Goal: Task Accomplishment & Management: Manage account settings

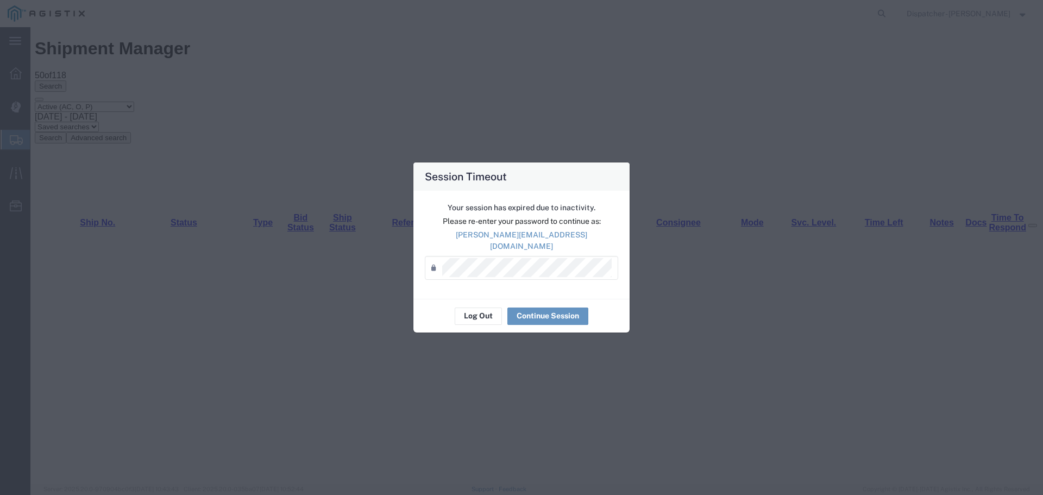
scroll to position [145, 0]
click at [481, 313] on button "Log Out" at bounding box center [478, 315] width 47 height 17
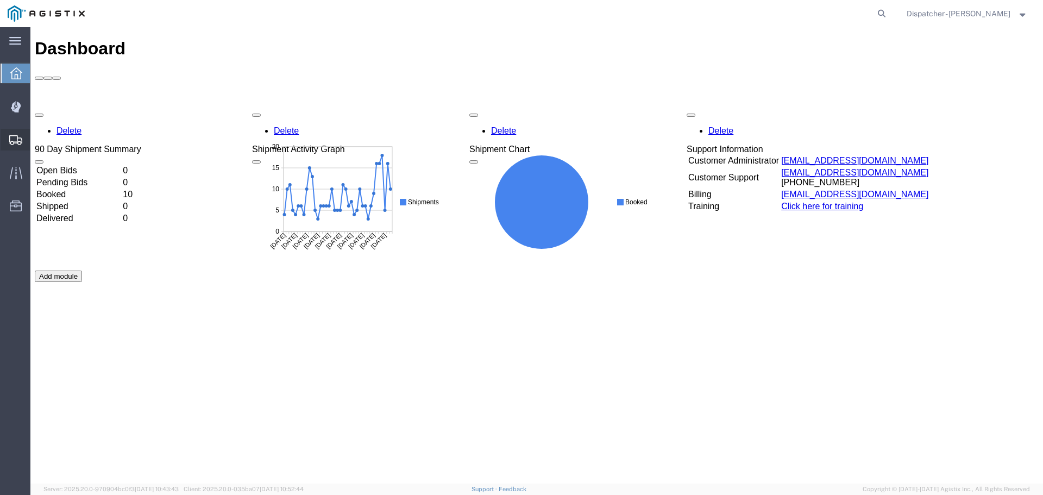
click at [7, 142] on div at bounding box center [16, 140] width 30 height 22
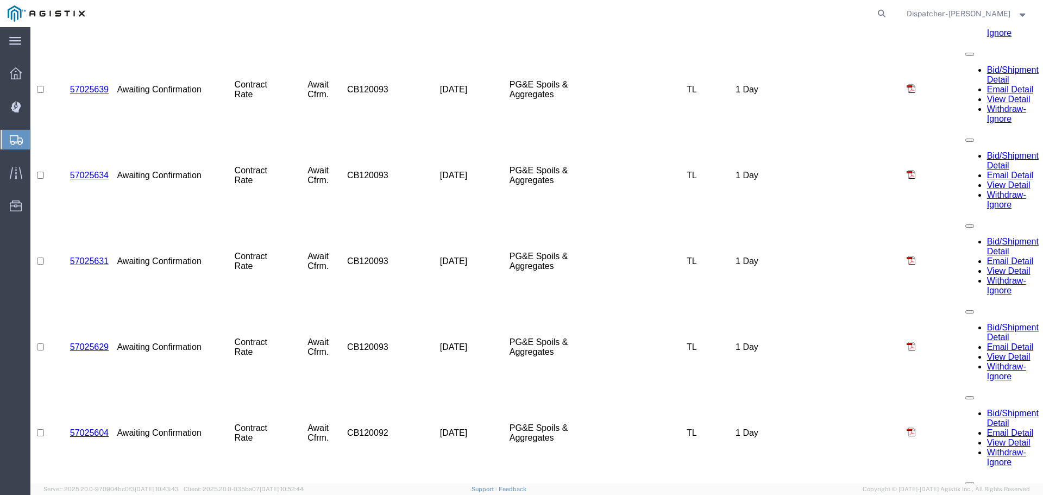
scroll to position [697, 0]
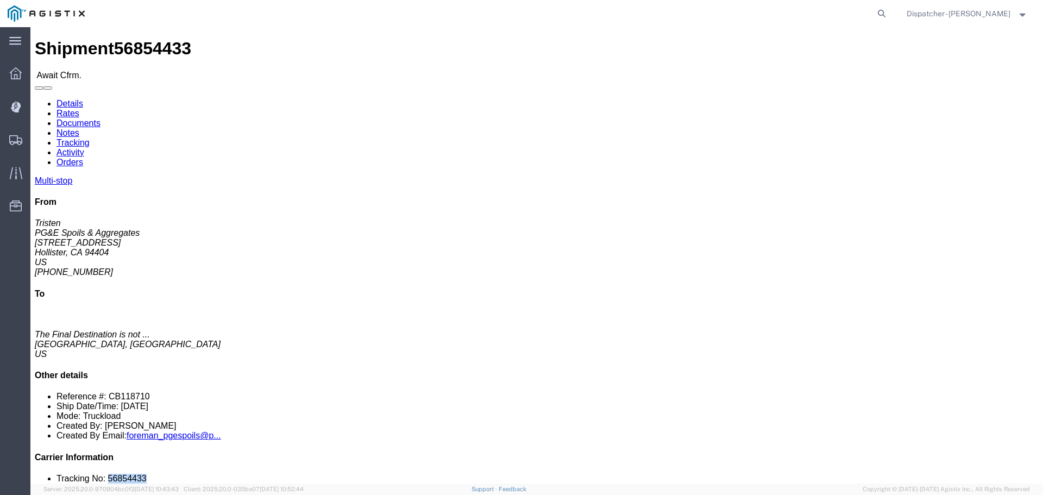
drag, startPoint x: 889, startPoint y: 322, endPoint x: 853, endPoint y: 323, distance: 35.3
click li "Tracking No: 56854433"
copy li "56854433"
click li "Tracking No: 56854433"
drag, startPoint x: 902, startPoint y: 328, endPoint x: 853, endPoint y: 329, distance: 49.4
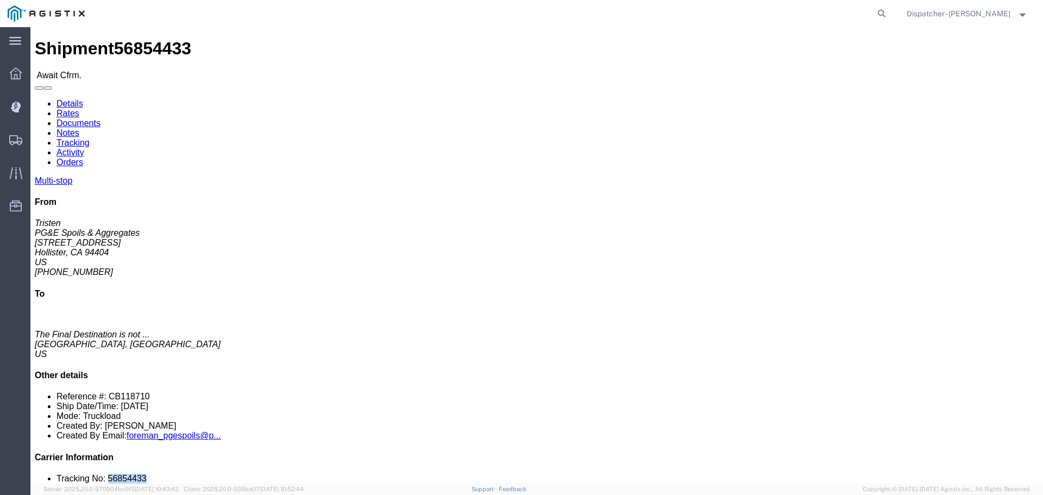
click li "Tracking No: 56854433"
copy li "56854433"
click link "Tracking"
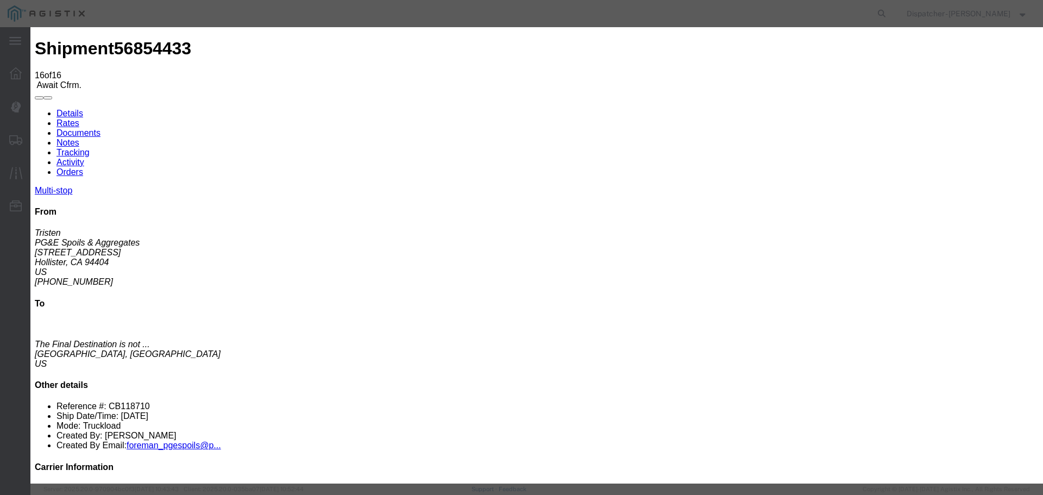
select select "DELIVRED"
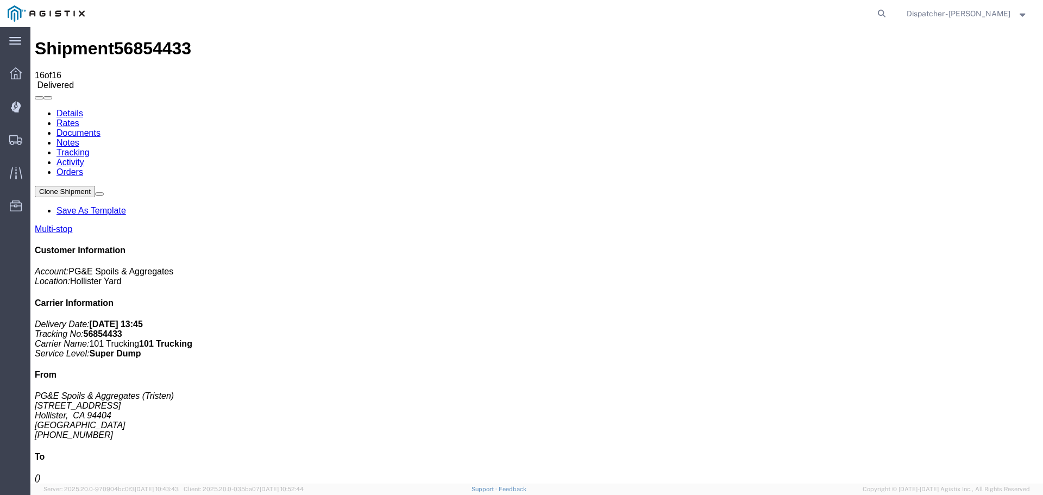
click at [79, 138] on link "Notes" at bounding box center [67, 142] width 23 height 9
click at [101, 128] on link "Documents" at bounding box center [78, 132] width 44 height 9
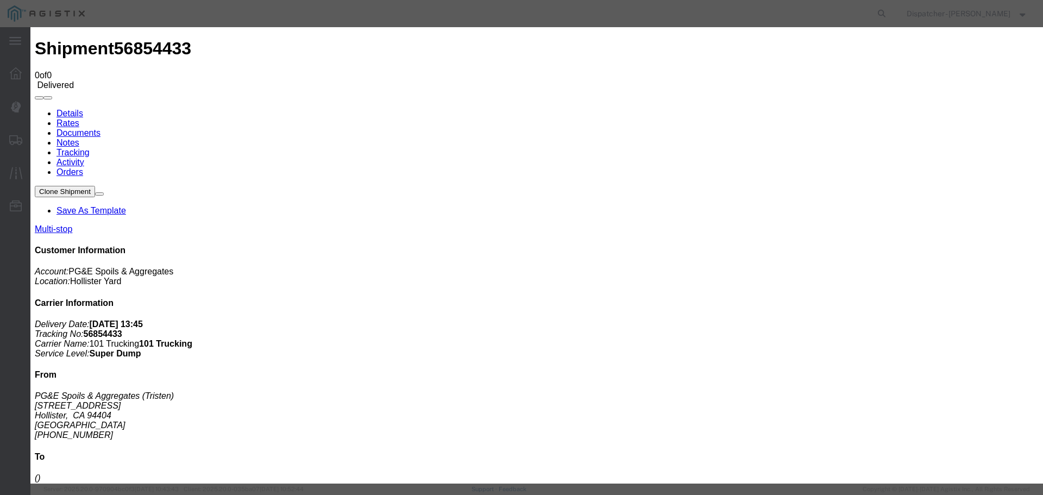
type input "Truck and Scale Tags"
type input "C:\fakepath\Truck and Scale Tags 56854433.pdf"
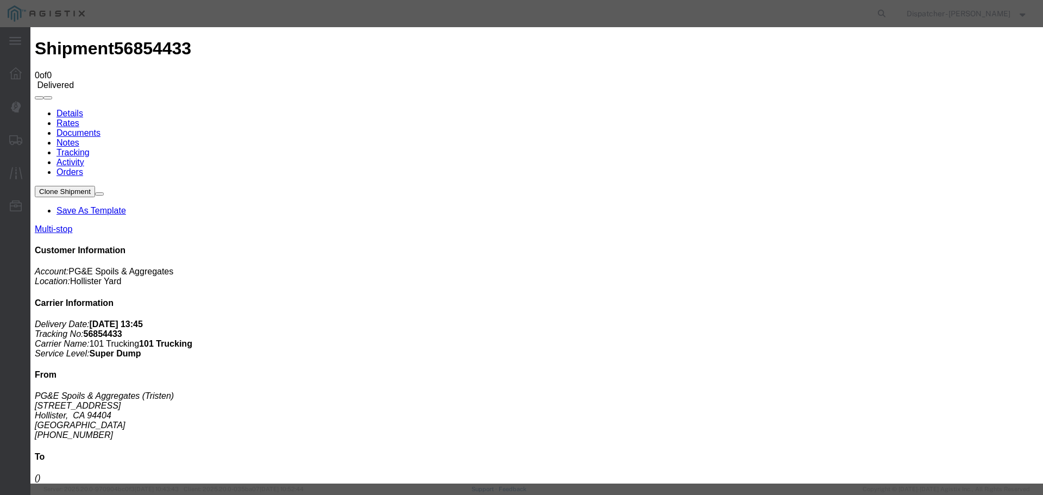
select select
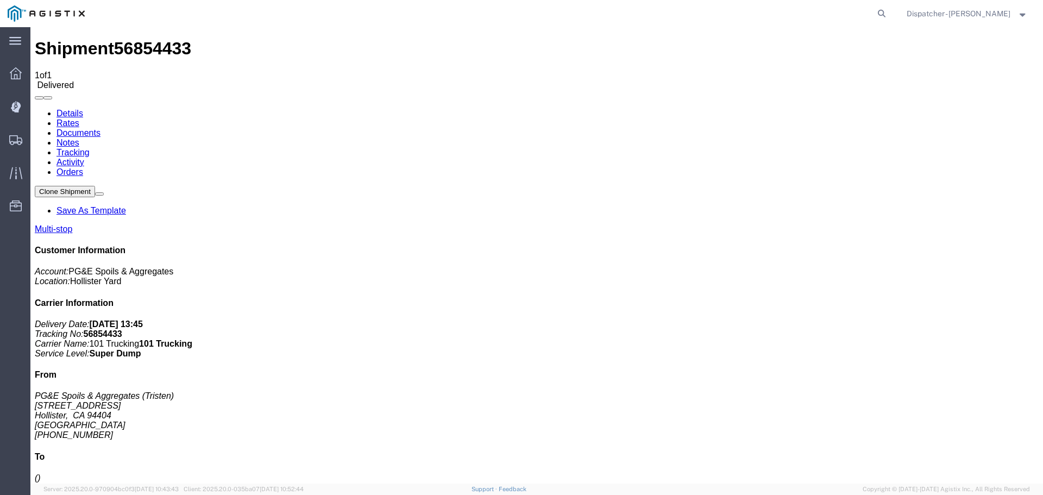
click at [37, 141] on span "Shipments" at bounding box center [34, 140] width 8 height 22
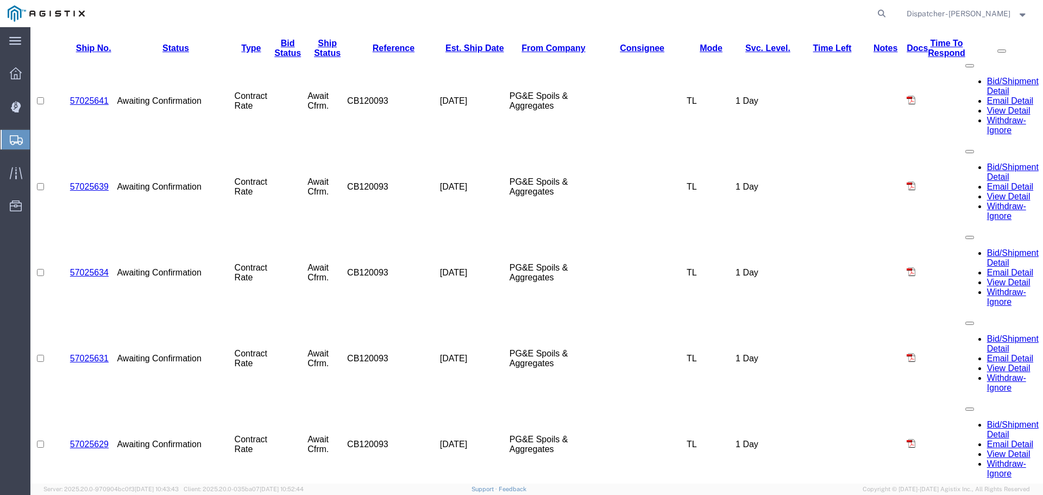
scroll to position [552, 0]
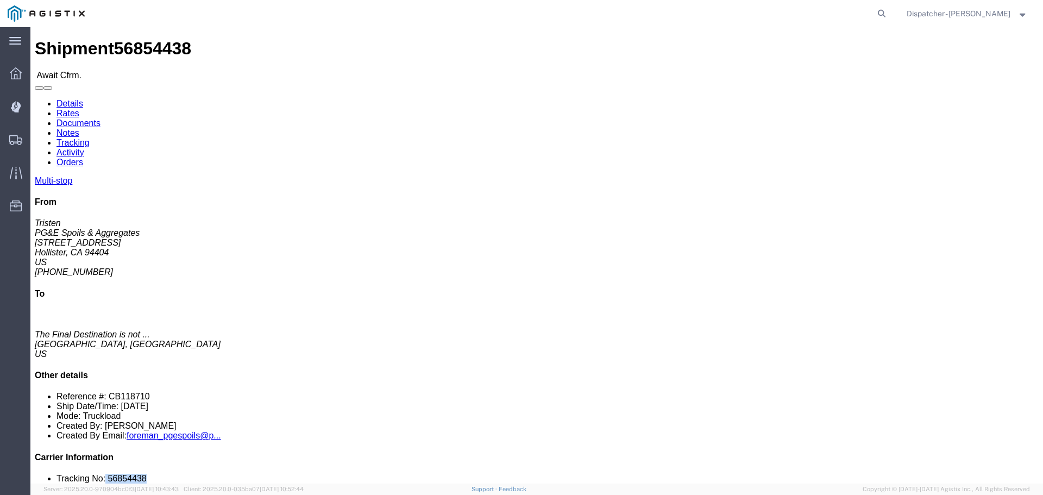
drag, startPoint x: 891, startPoint y: 325, endPoint x: 851, endPoint y: 329, distance: 40.3
click li "Tracking No: 56854438"
drag, startPoint x: 893, startPoint y: 325, endPoint x: 853, endPoint y: 328, distance: 39.8
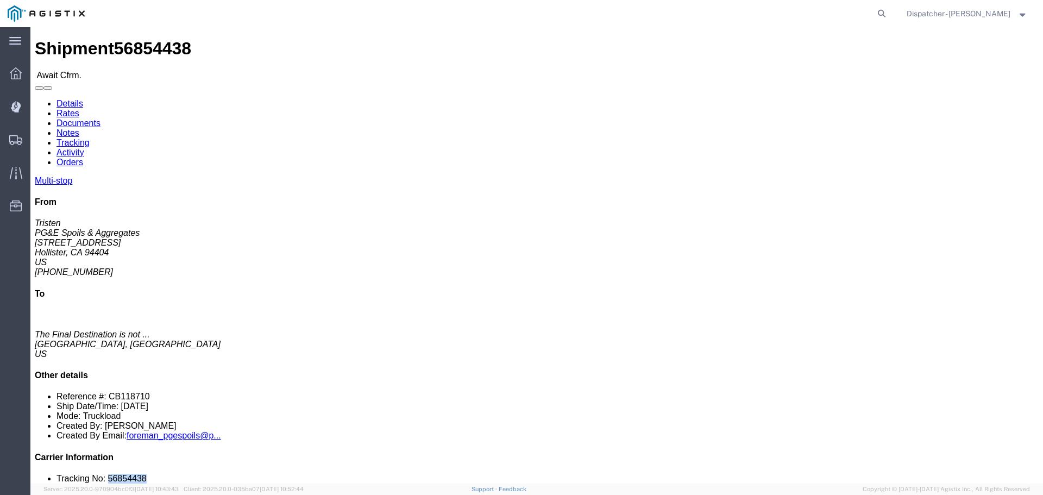
click li "Tracking No: 56854438"
copy li "56854438"
click link "Tracking"
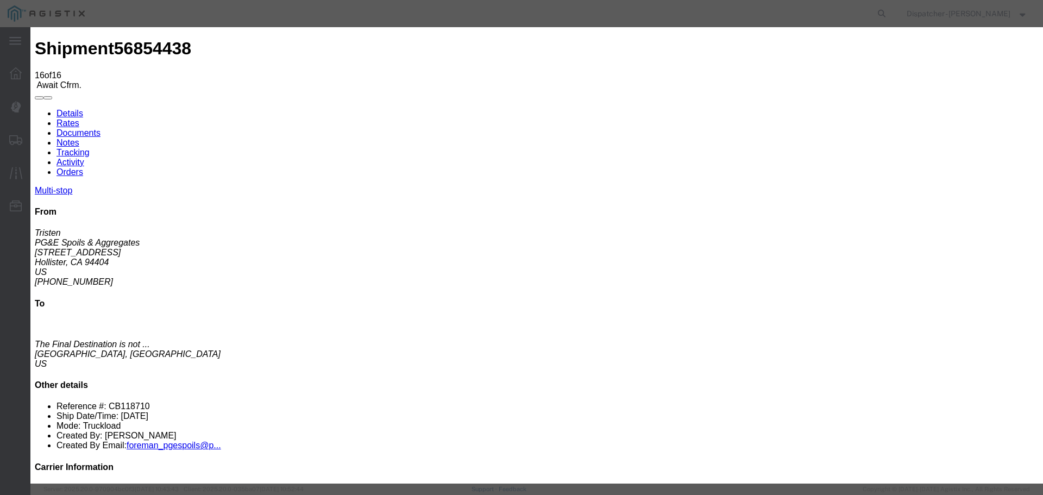
select select "DELIVRED"
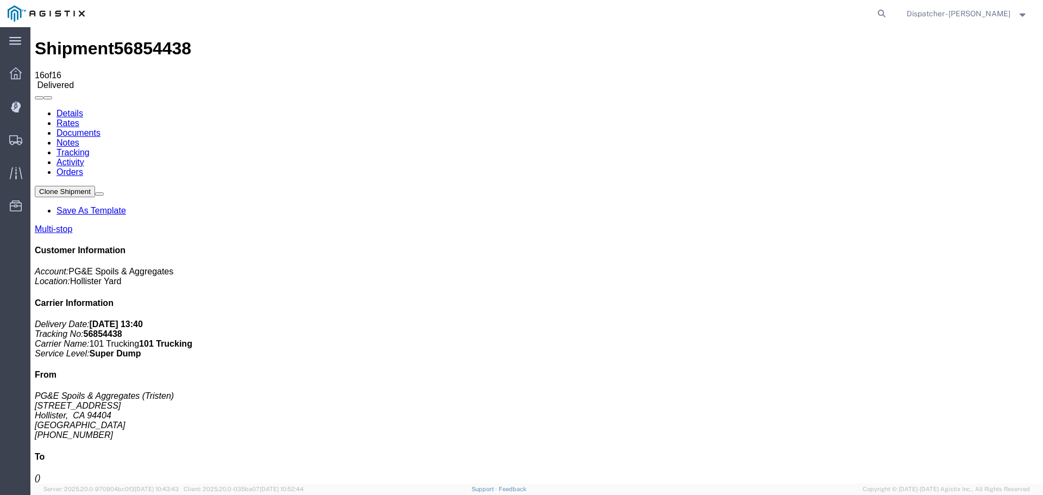
click at [79, 138] on link "Notes" at bounding box center [67, 142] width 23 height 9
click at [101, 128] on link "Documents" at bounding box center [78, 132] width 44 height 9
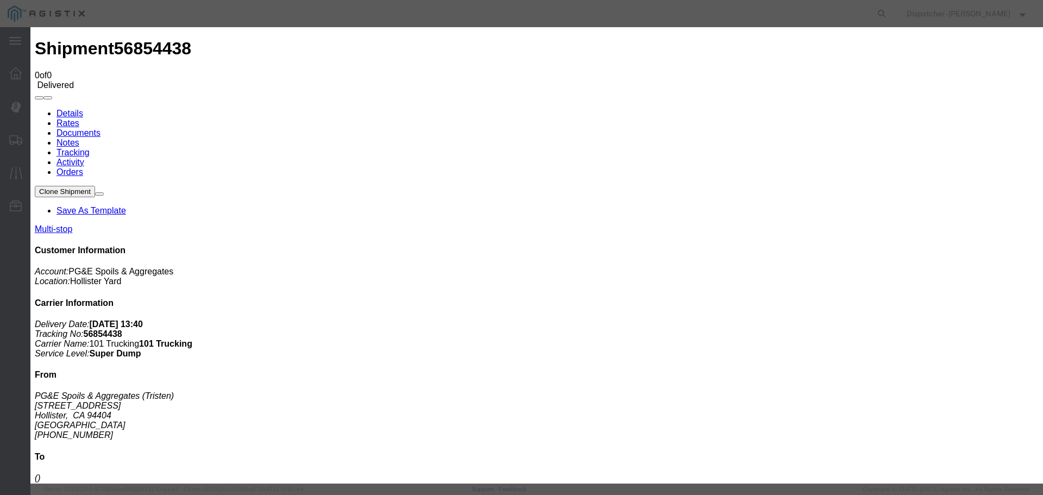
type input "Truck and Scale Tags"
type input "C:\fakepath\Truck and Scale Tags 56854438.pdf"
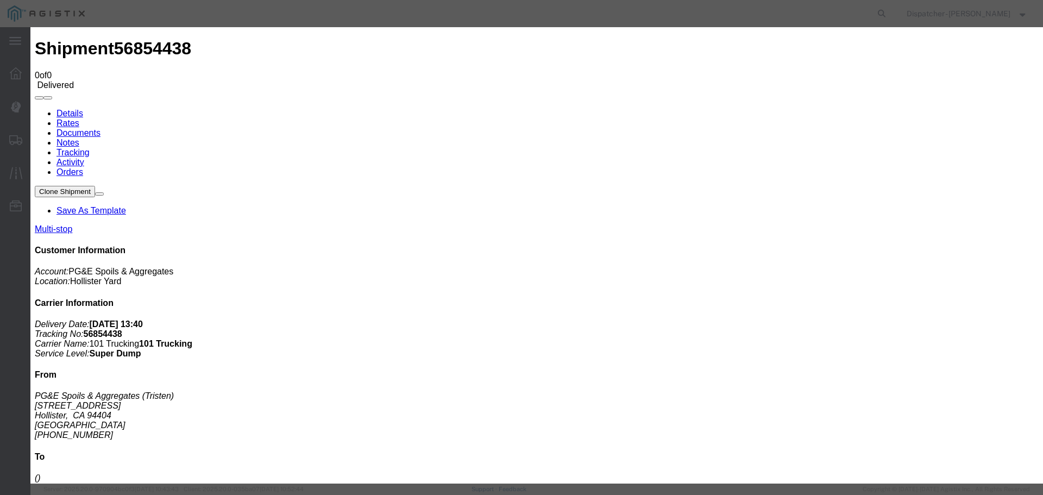
select select
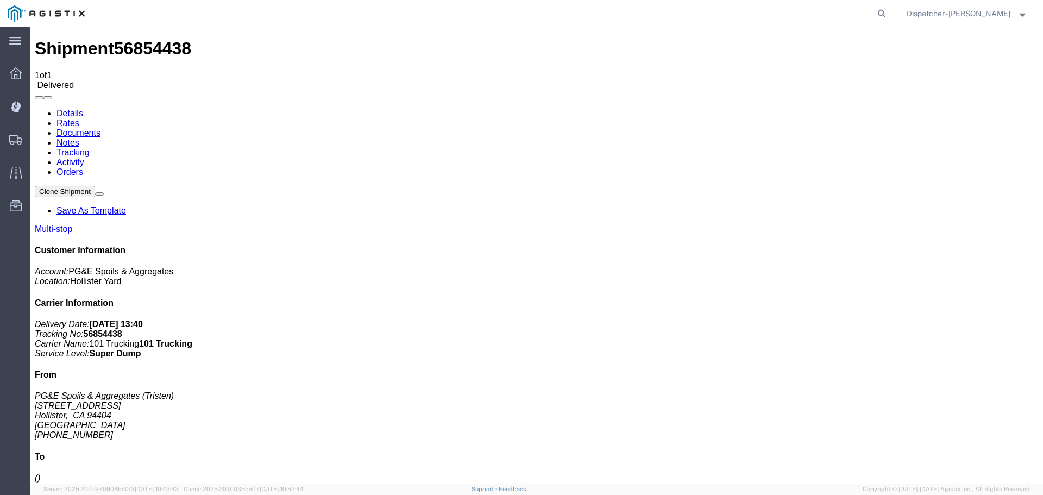
click at [37, 140] on span "Shipments" at bounding box center [34, 140] width 8 height 22
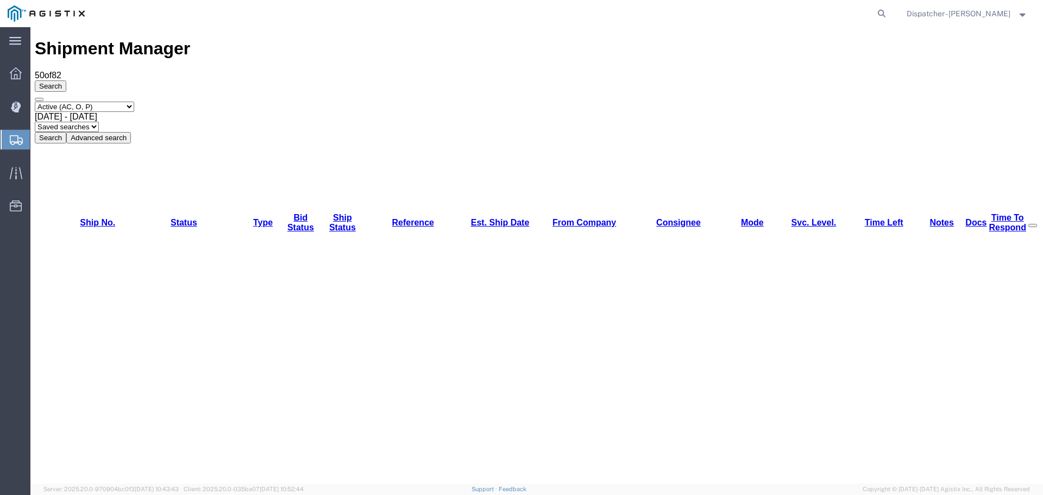
click at [39, 135] on span "Shipments" at bounding box center [34, 140] width 9 height 22
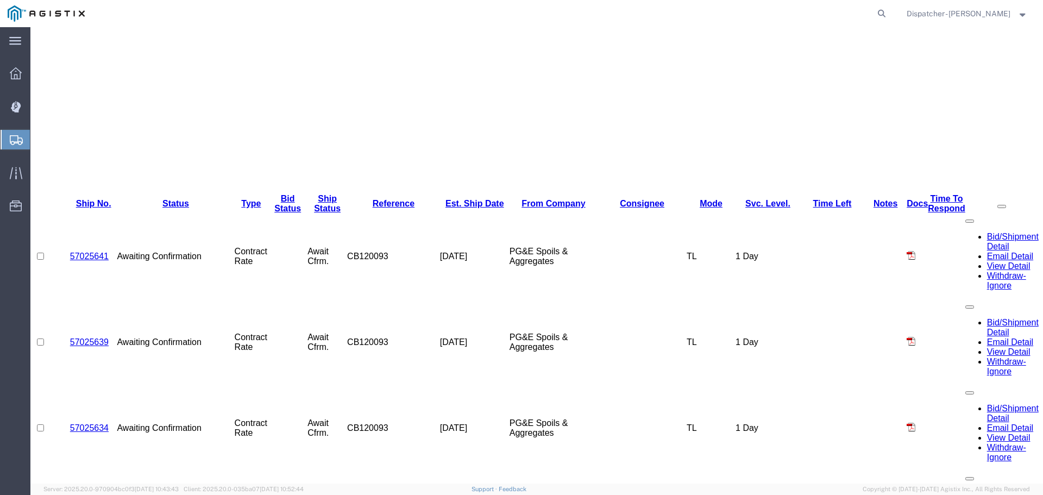
scroll to position [552, 0]
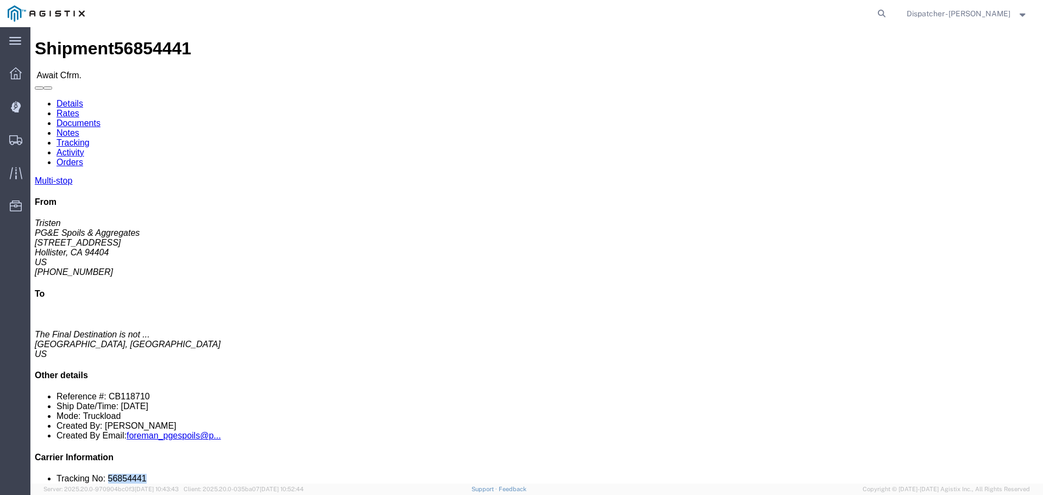
drag, startPoint x: 899, startPoint y: 326, endPoint x: 855, endPoint y: 330, distance: 43.6
click li "Tracking No: 56854441"
copy li "56854441"
click link "Tracking"
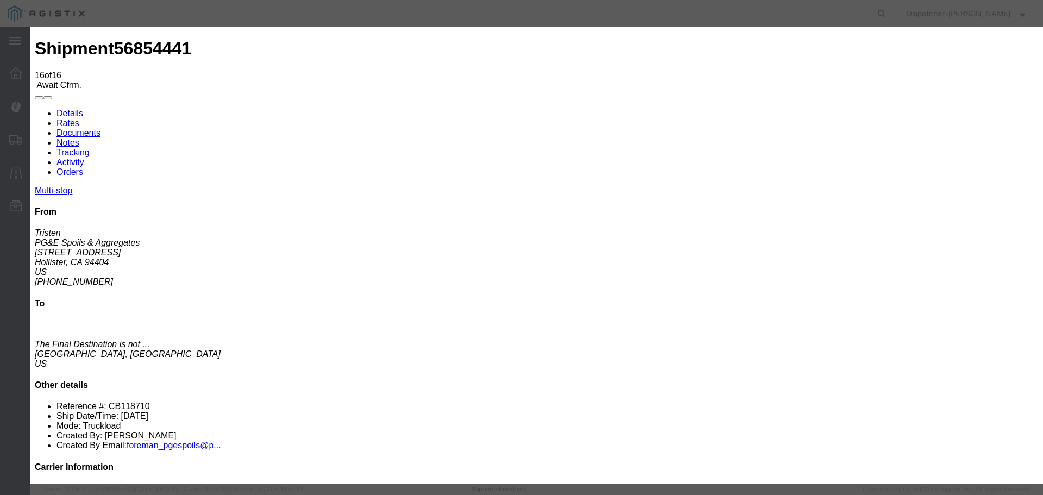
select select "DELIVRED"
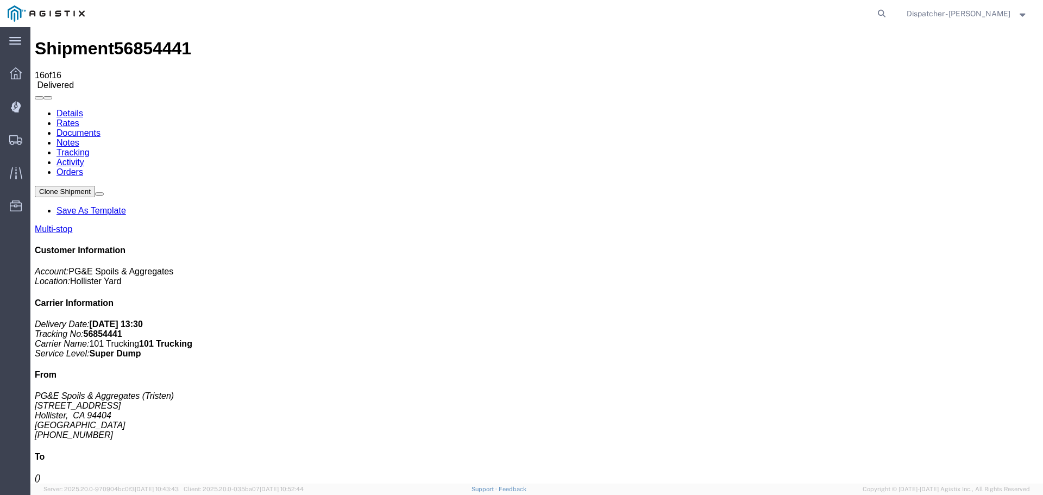
click at [79, 138] on link "Notes" at bounding box center [67, 142] width 23 height 9
click at [101, 128] on link "Documents" at bounding box center [78, 132] width 44 height 9
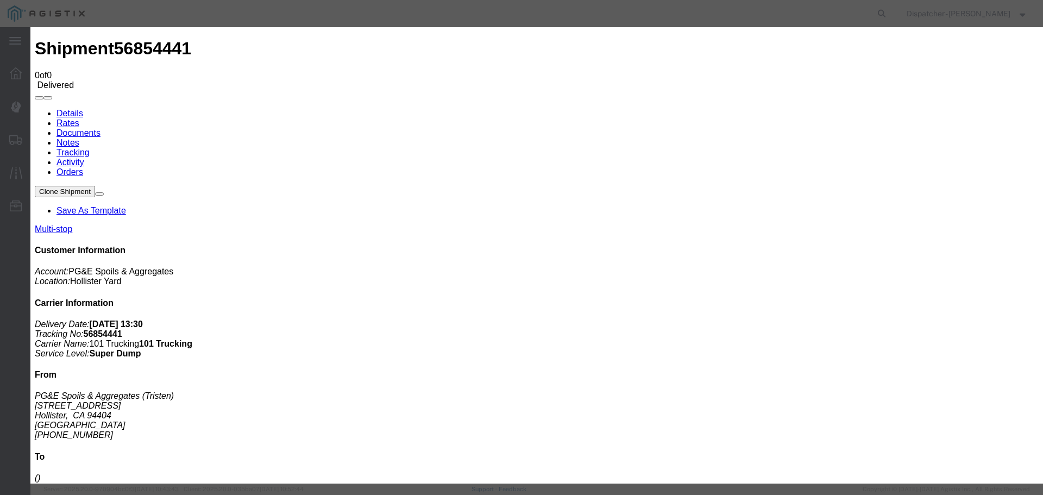
type input "Truck and Scale Tags"
type input "C:\fakepath\Truck and Scale Tags 56854441.pdf"
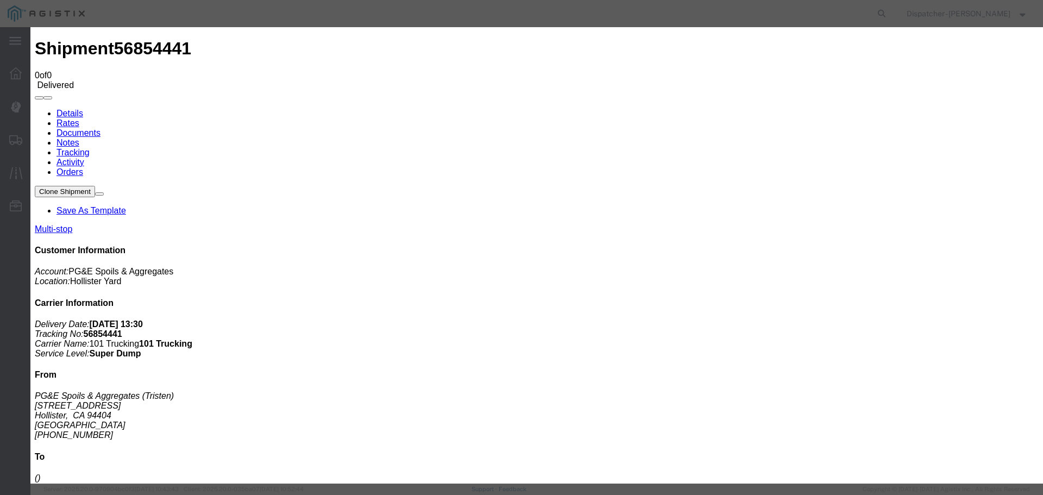
select select
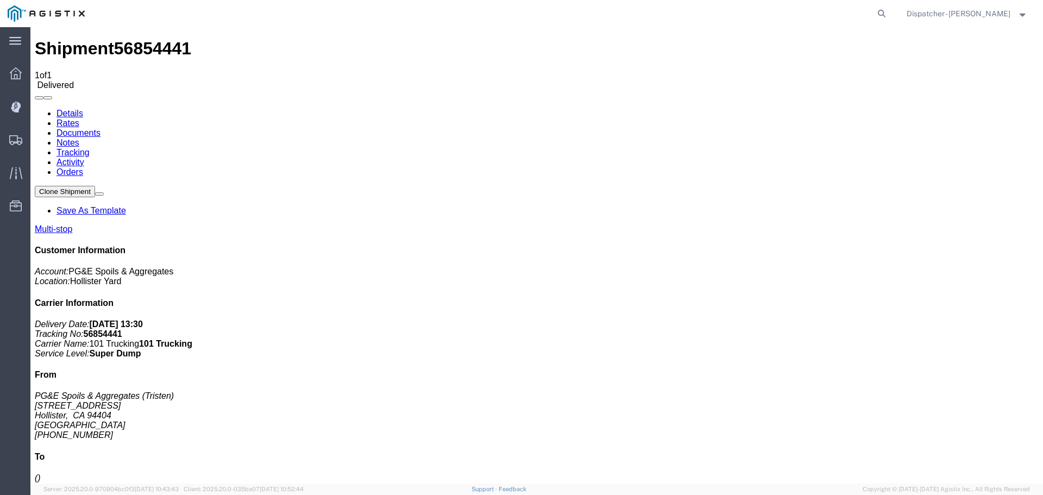
click at [37, 140] on span "Shipments" at bounding box center [34, 140] width 8 height 22
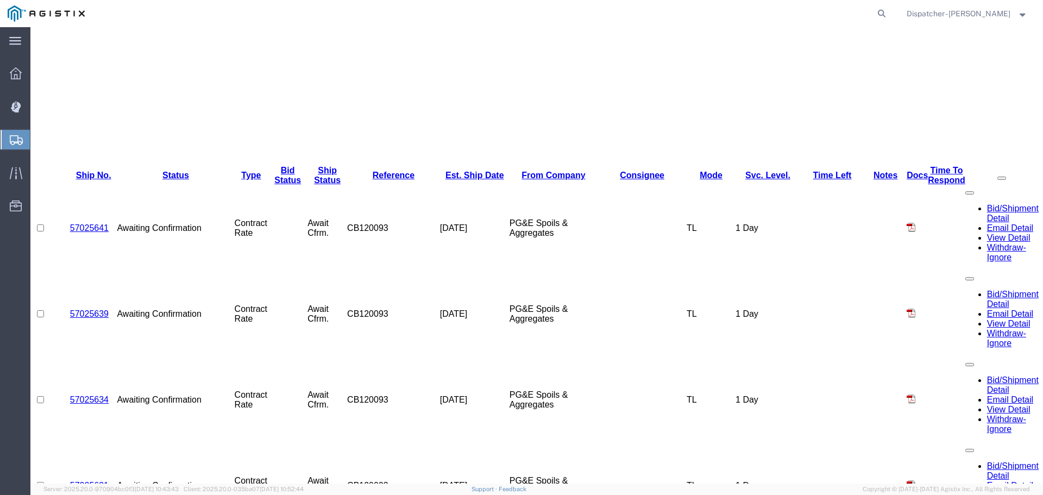
scroll to position [507, 0]
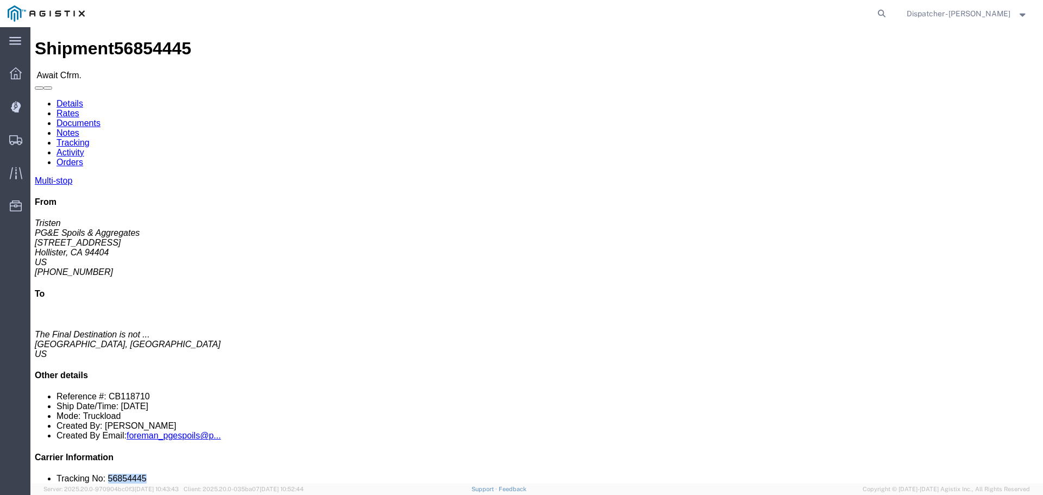
drag, startPoint x: 897, startPoint y: 323, endPoint x: 853, endPoint y: 328, distance: 44.3
click li "Tracking No: 56854445"
copy li "56854445"
click link "Tracking"
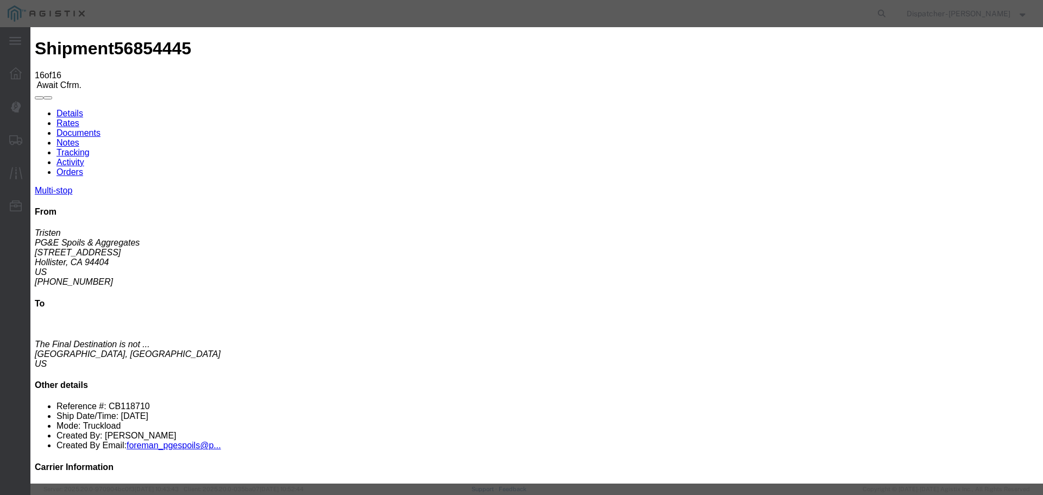
select select "DELIVRED"
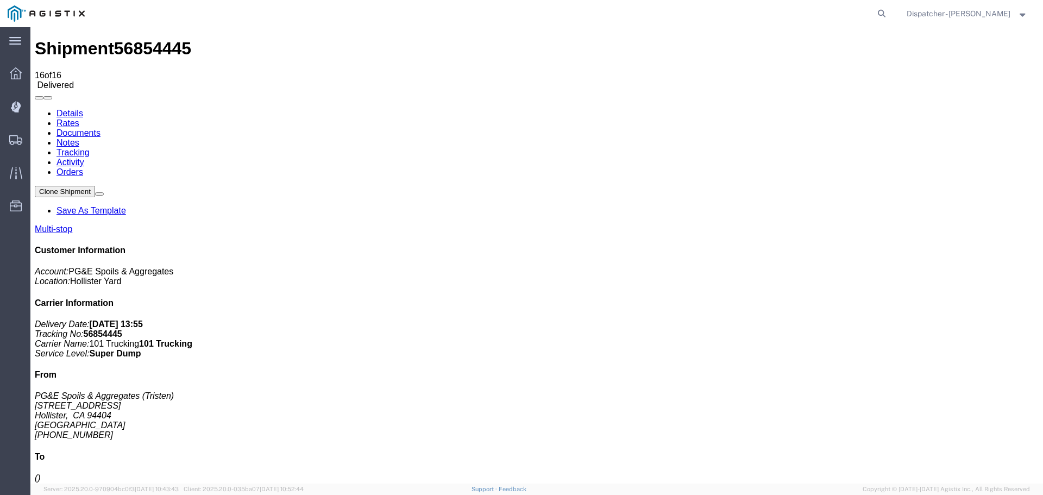
click at [79, 138] on link "Notes" at bounding box center [67, 142] width 23 height 9
click at [101, 128] on link "Documents" at bounding box center [78, 132] width 44 height 9
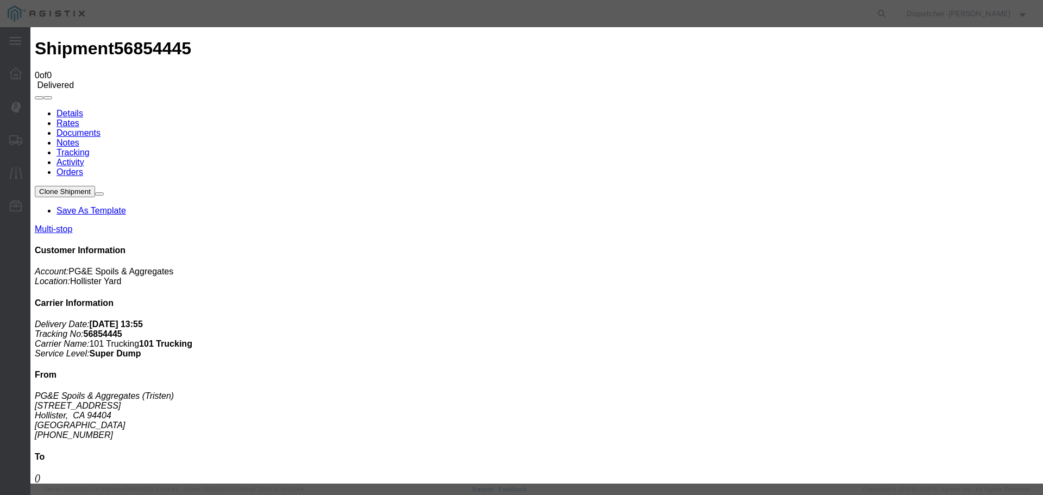
type input "Truck and Scale Tags"
type input "C:\fakepath\Truck and Scale Tags 56854445.pdf"
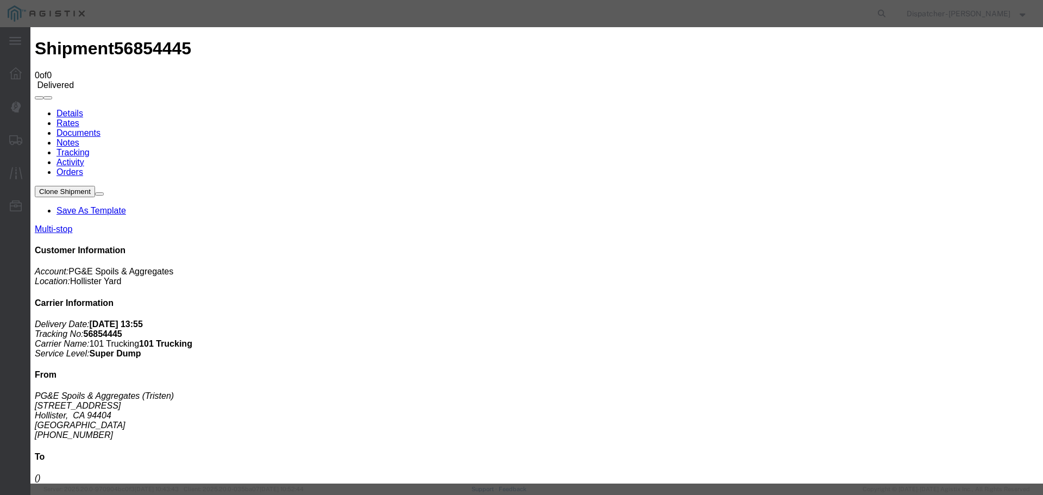
select select
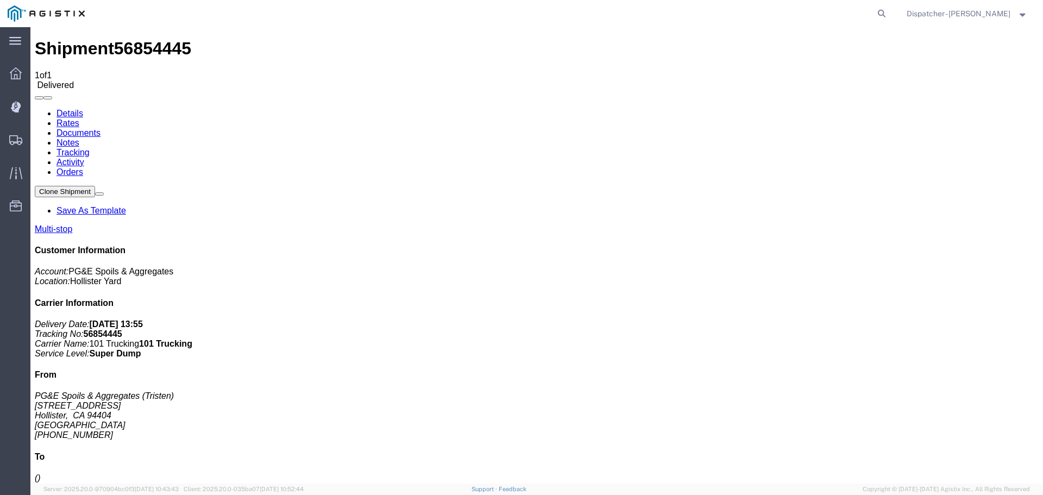
click at [37, 140] on span "Shipments" at bounding box center [34, 140] width 8 height 22
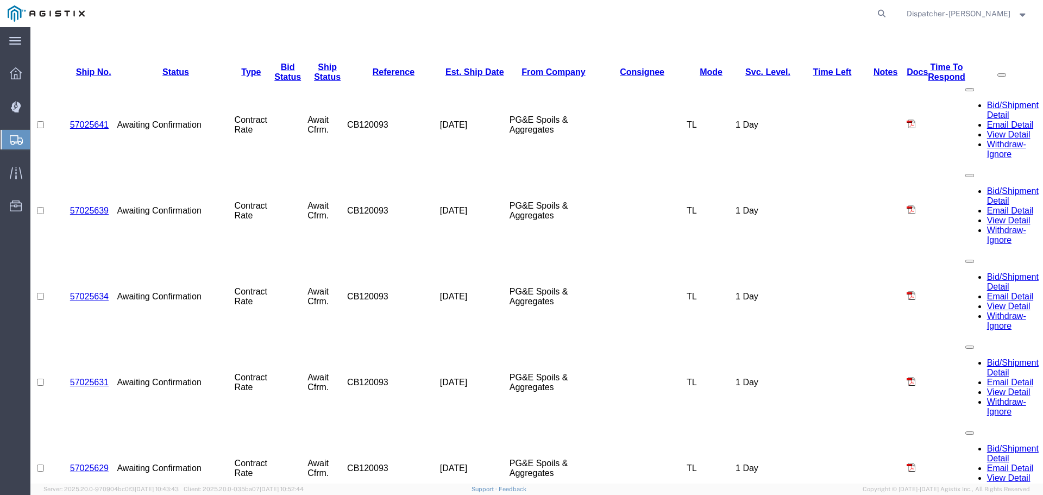
scroll to position [507, 0]
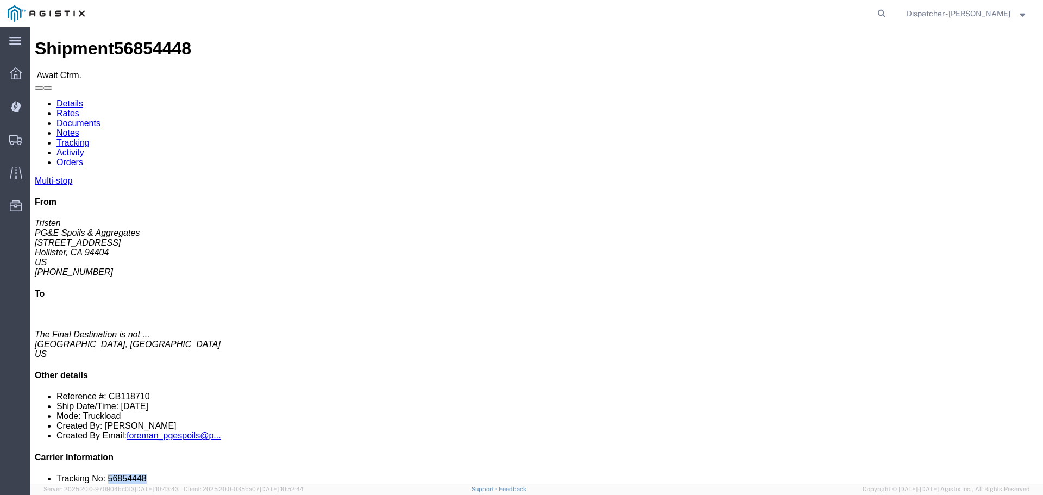
drag, startPoint x: 918, startPoint y: 329, endPoint x: 855, endPoint y: 321, distance: 63.5
click div "Multi-stop From Tristen PG&E Spoils & Aggregates [STREET_ADDRESS][PERSON_NAME] …"
copy li "56854448"
click link "Tracking"
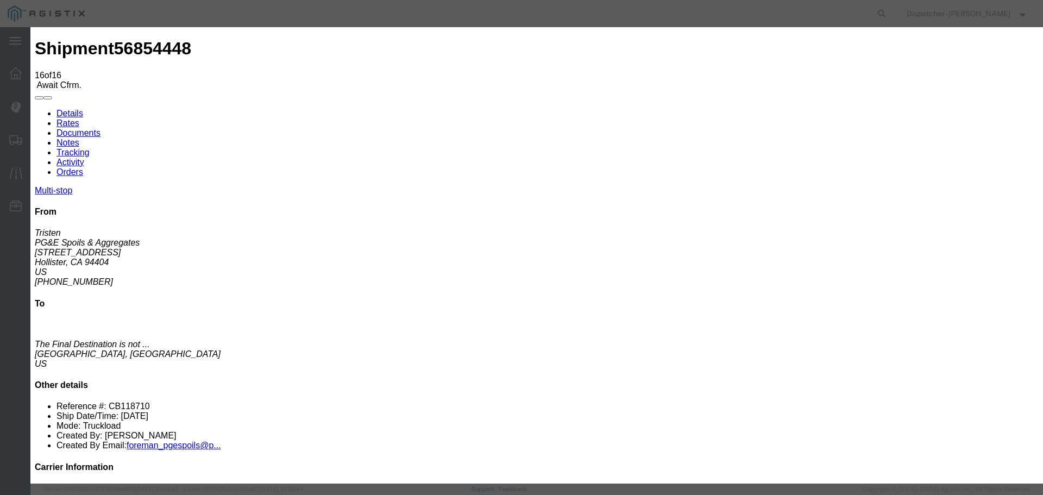
select select "DELIVRED"
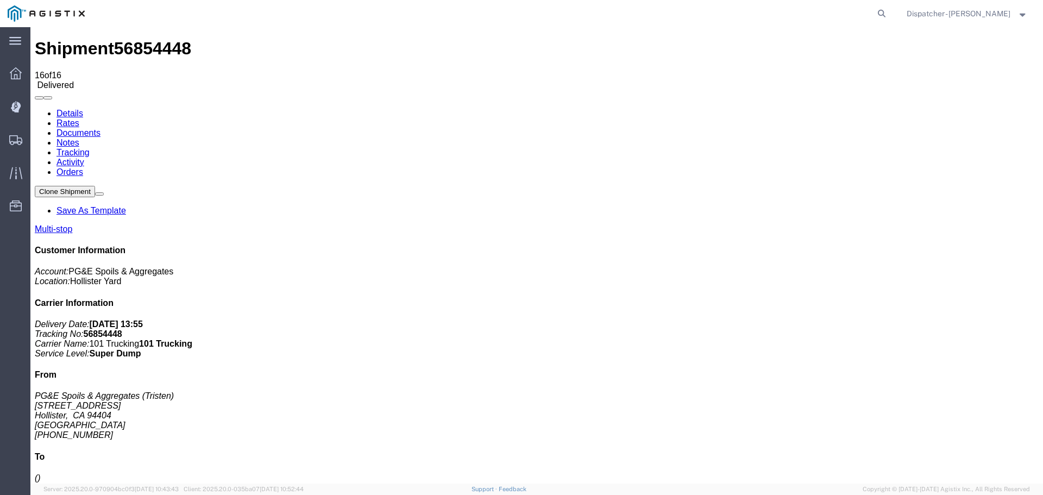
click at [79, 138] on link "Notes" at bounding box center [67, 142] width 23 height 9
click at [101, 128] on link "Documents" at bounding box center [78, 132] width 44 height 9
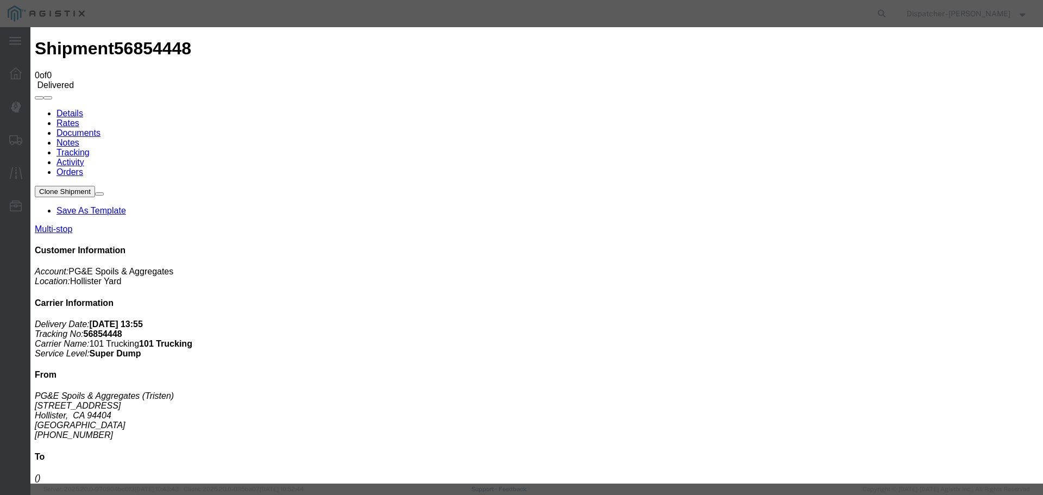
type input "Truck and Scale Tags"
type input "C:\fakepath\Truck and Scale Tags 56854448.pdf"
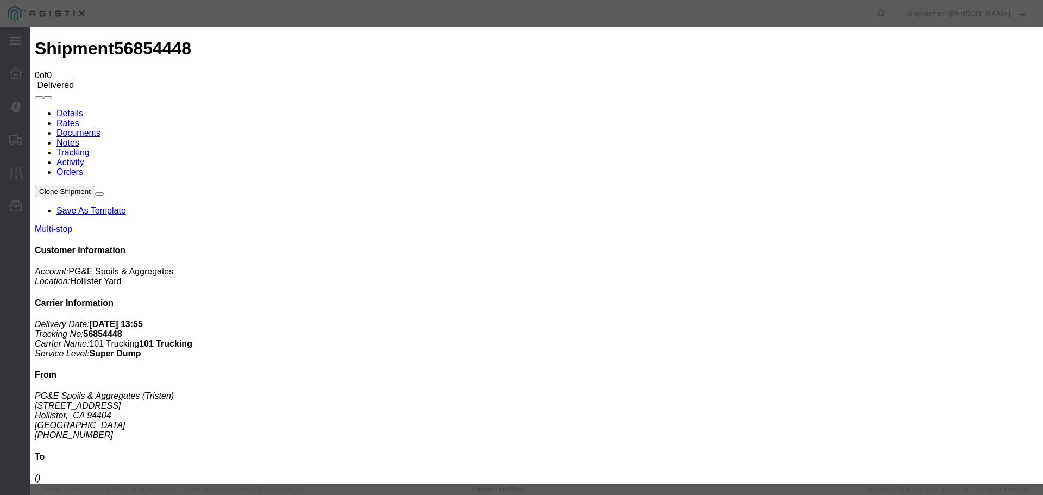
select select
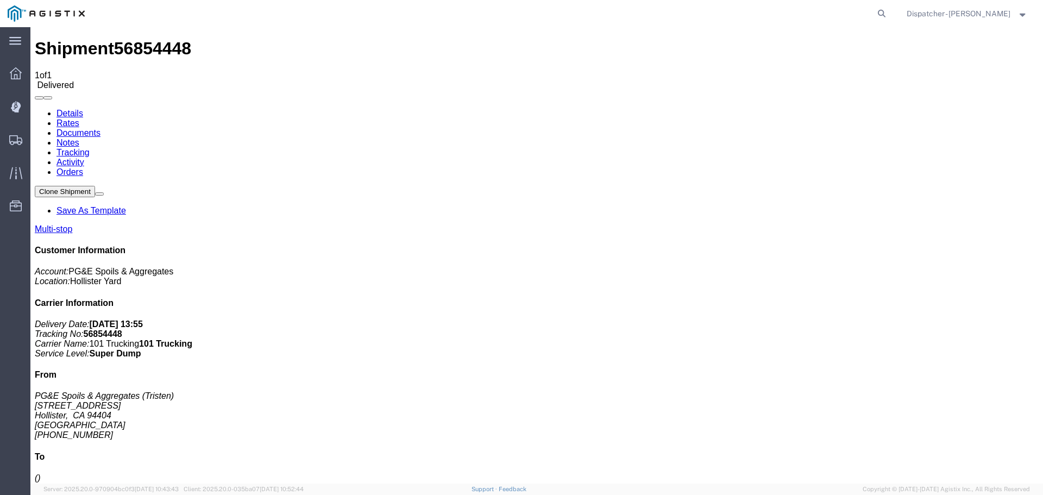
click at [37, 141] on span "Shipments" at bounding box center [34, 140] width 8 height 22
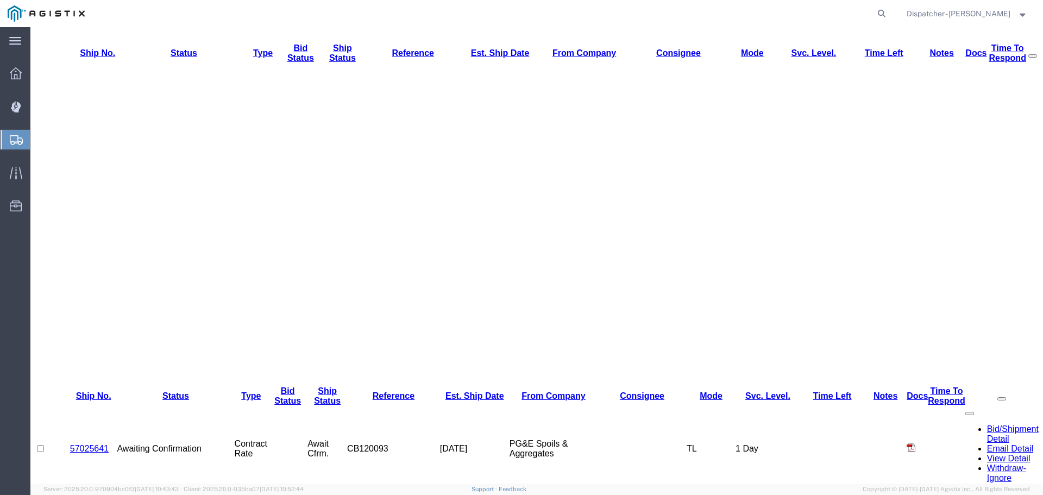
scroll to position [290, 0]
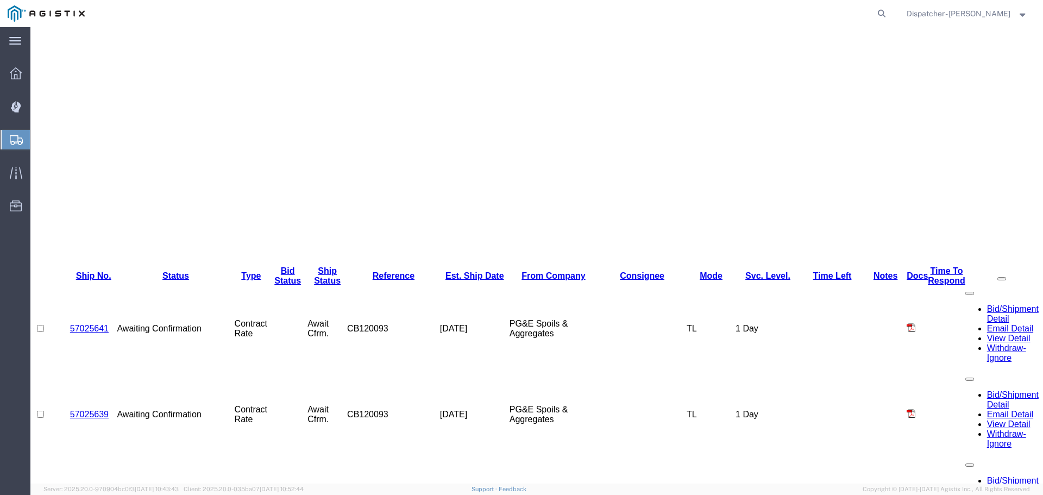
click at [39, 135] on span "Shipments" at bounding box center [34, 140] width 9 height 22
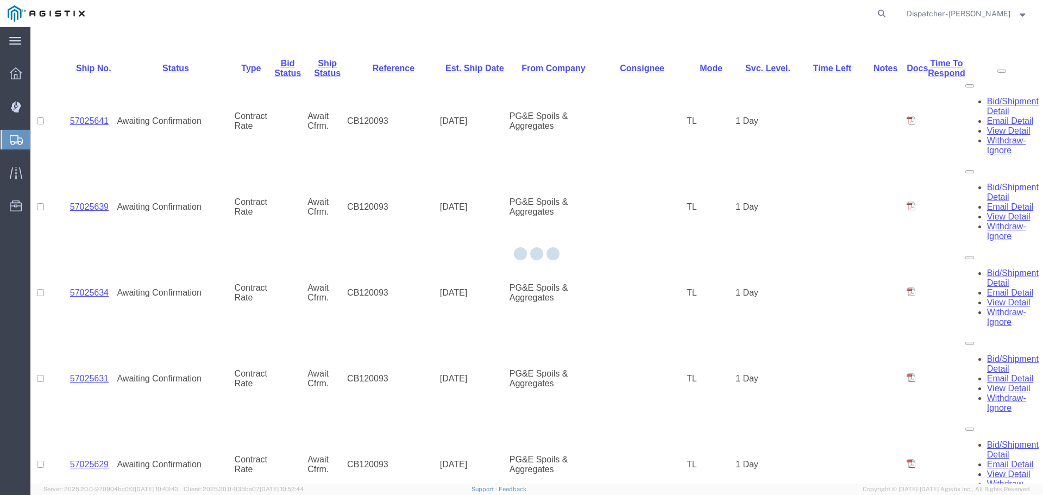
scroll to position [552, 0]
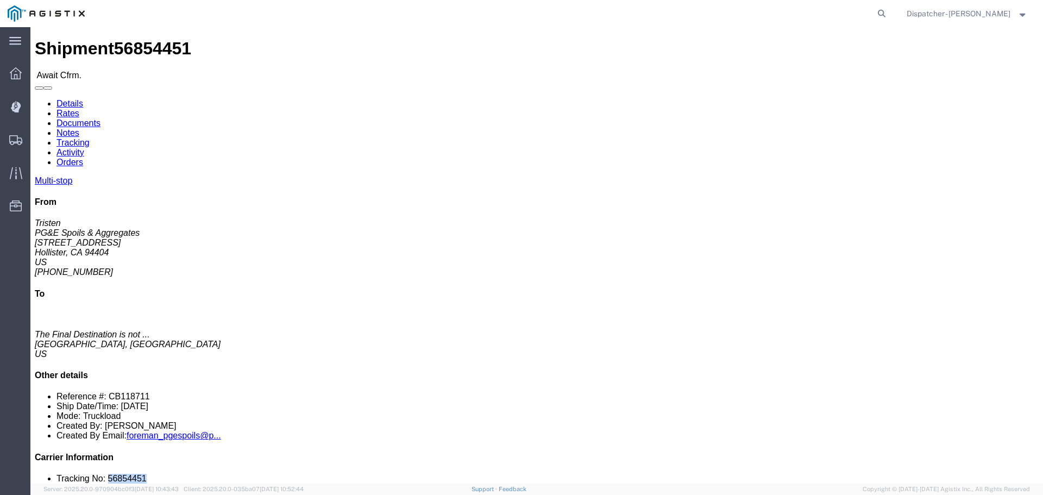
drag, startPoint x: 888, startPoint y: 324, endPoint x: 853, endPoint y: 321, distance: 35.4
click div "Multi-stop From Tristen PG&E Spoils & Aggregates [STREET_ADDRESS][PERSON_NAME] …"
copy li "56854451"
click link "Tracking"
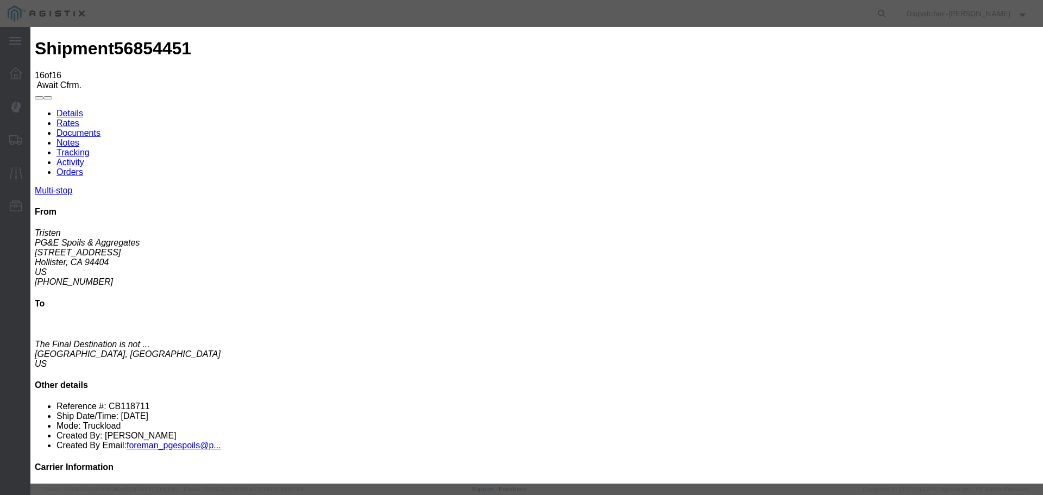
select select "DELIVRED"
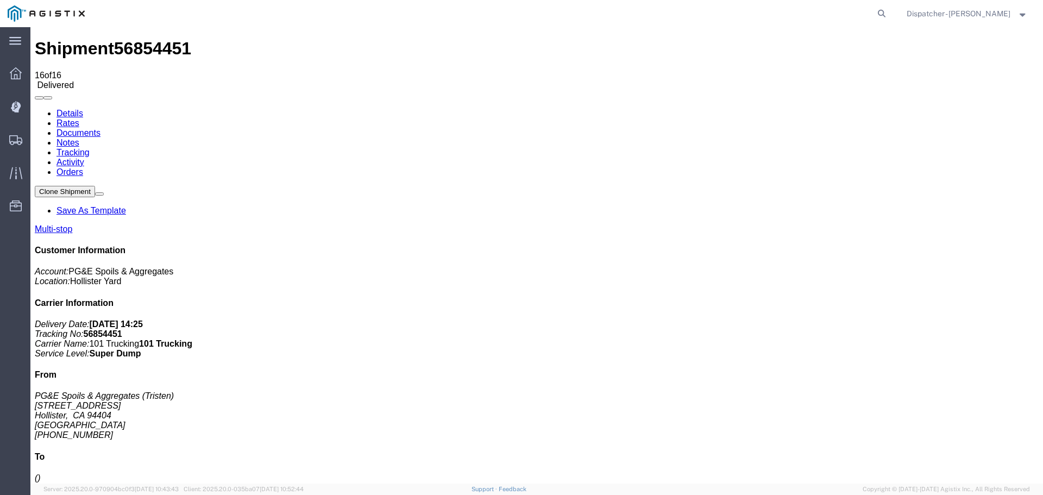
click at [79, 138] on link "Notes" at bounding box center [67, 142] width 23 height 9
click at [101, 128] on link "Documents" at bounding box center [78, 132] width 44 height 9
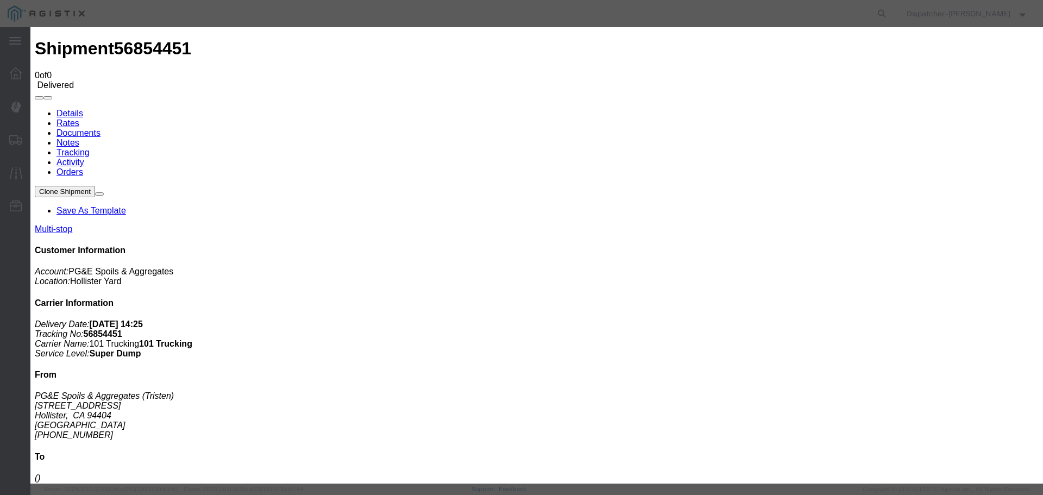
type input "Truck and Scale Tags"
type input "C:\fakepath\Truck and Scale Tags 56854451.pdf"
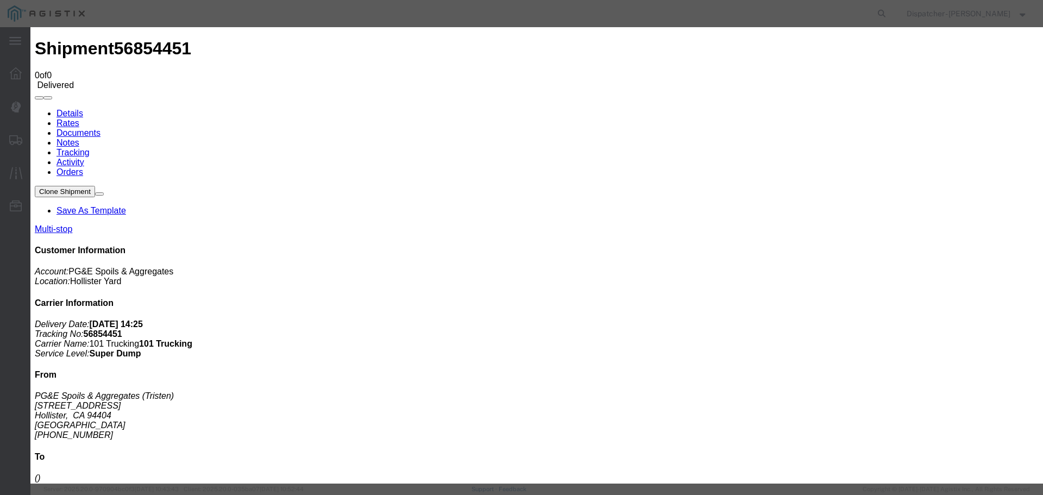
select select
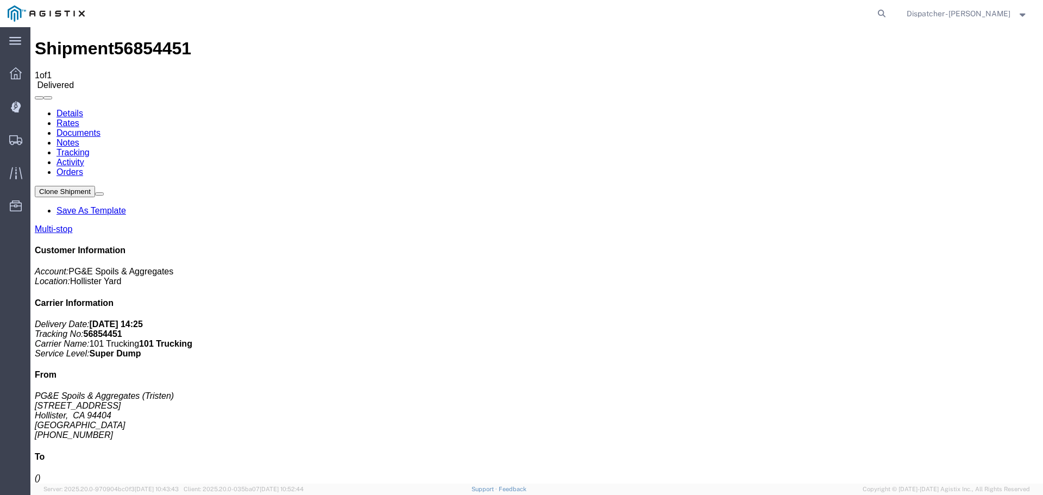
click at [37, 137] on span "Shipments" at bounding box center [34, 140] width 8 height 22
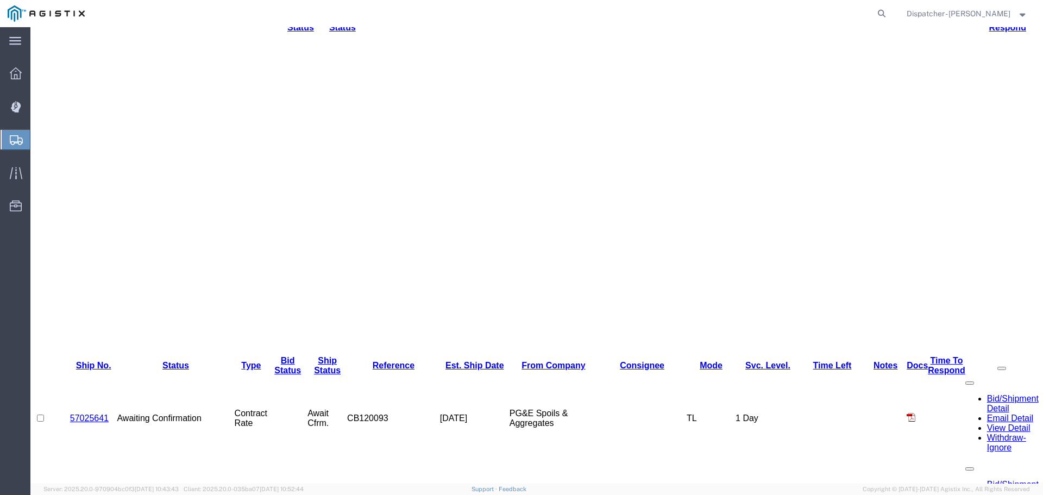
scroll to position [362, 0]
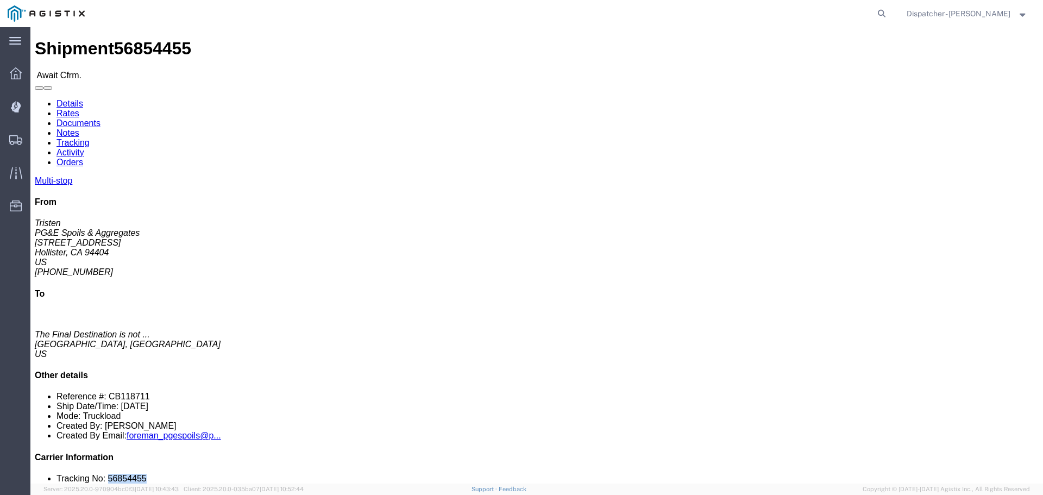
drag, startPoint x: 888, startPoint y: 324, endPoint x: 855, endPoint y: 328, distance: 33.4
click li "Tracking No: 56854455"
copy li "56854455"
click link "Tracking"
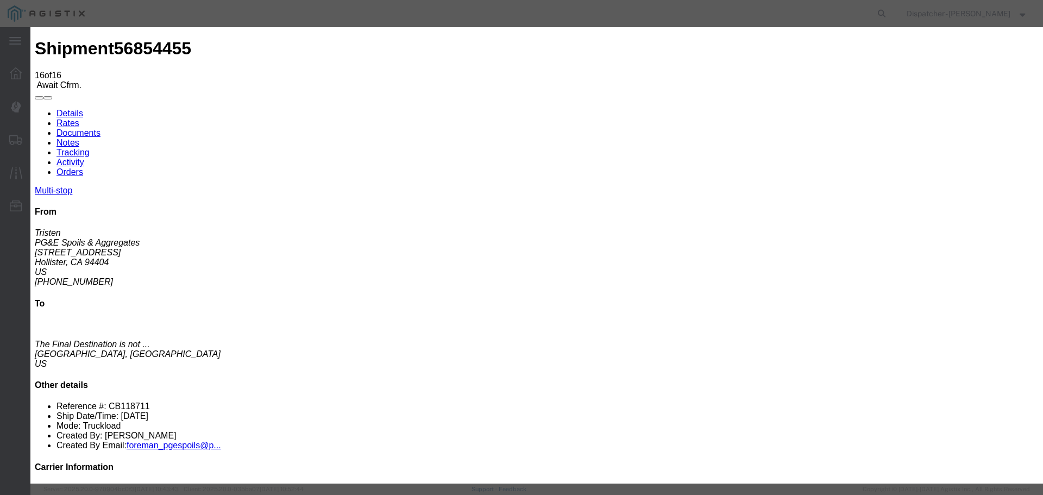
select select "DELIVRED"
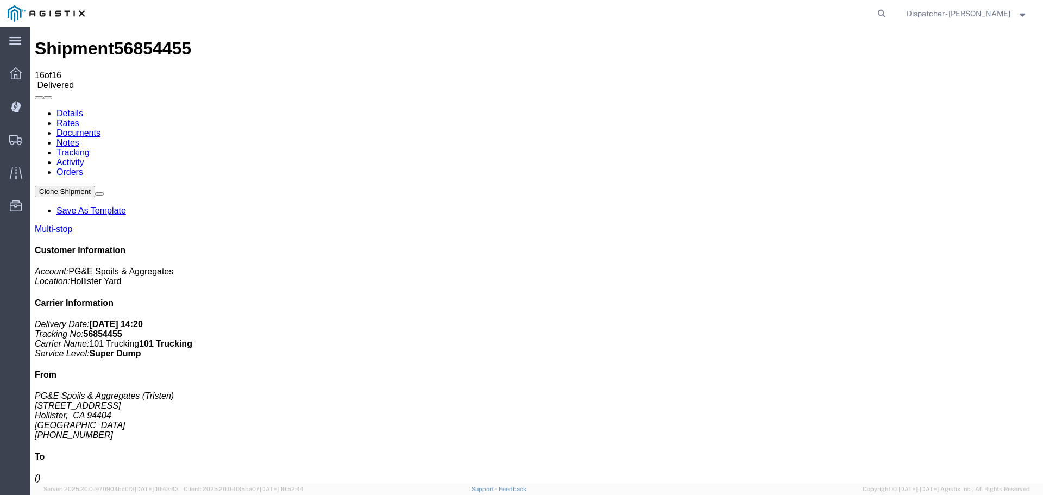
click at [79, 138] on link "Notes" at bounding box center [67, 142] width 23 height 9
click at [101, 128] on link "Documents" at bounding box center [78, 132] width 44 height 9
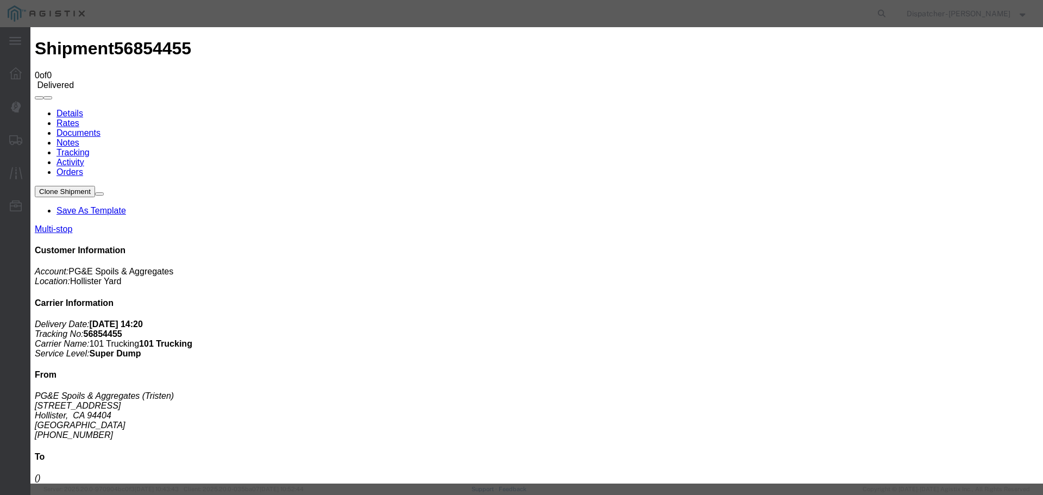
type input "Truck and Scale Tags"
type input "C:\fakepath\Truck and Scale Tags 56854455.pdf"
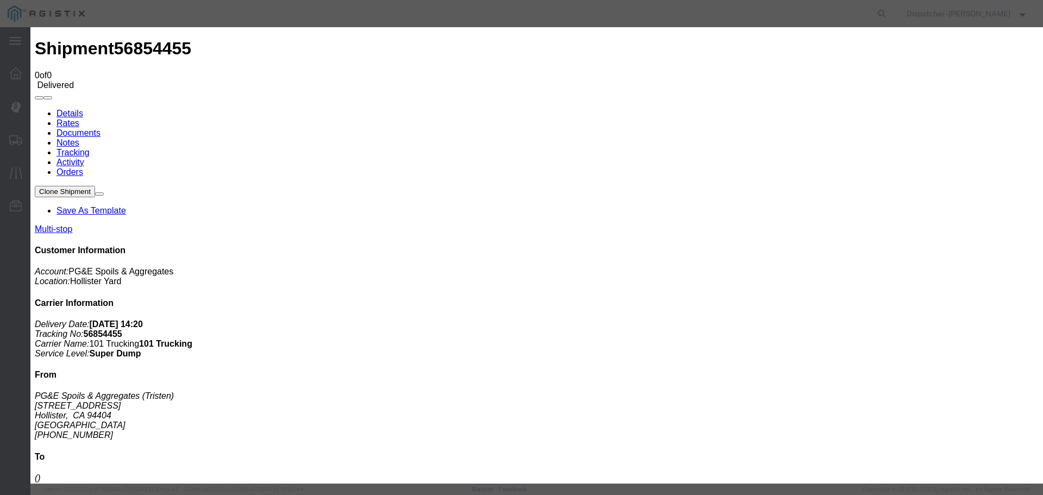
select select
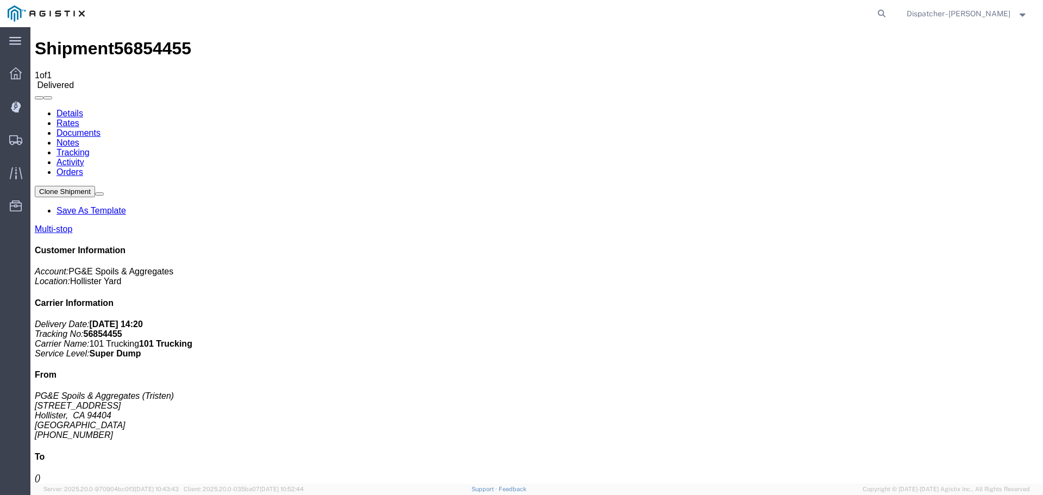
click at [37, 141] on span "Shipments" at bounding box center [34, 140] width 8 height 22
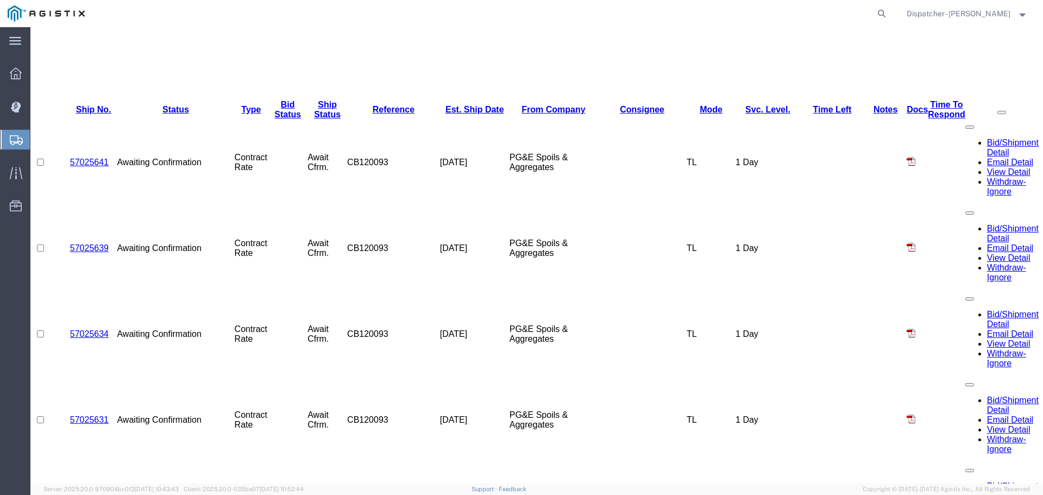
scroll to position [552, 0]
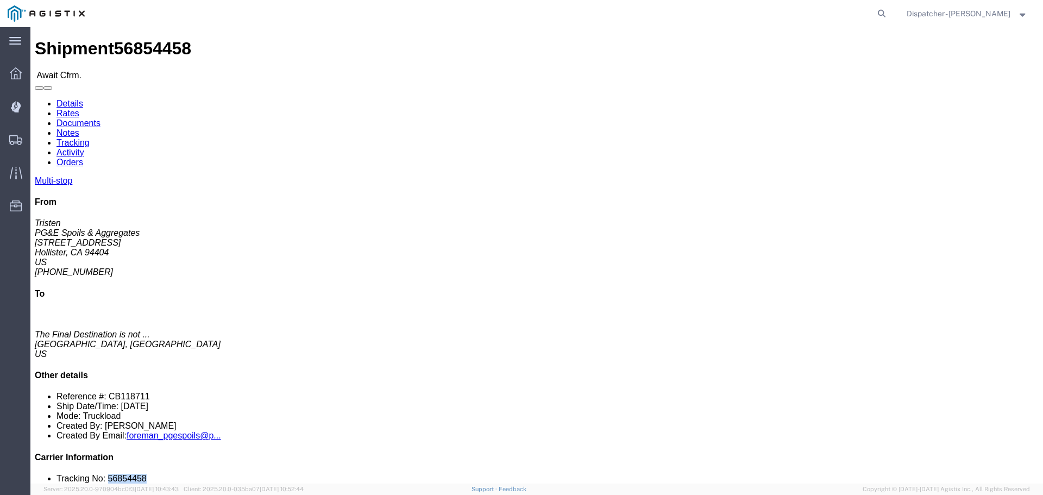
drag, startPoint x: 894, startPoint y: 326, endPoint x: 854, endPoint y: 326, distance: 39.7
click li "Tracking No: 56854458"
copy li "56854458"
click link "Tracking"
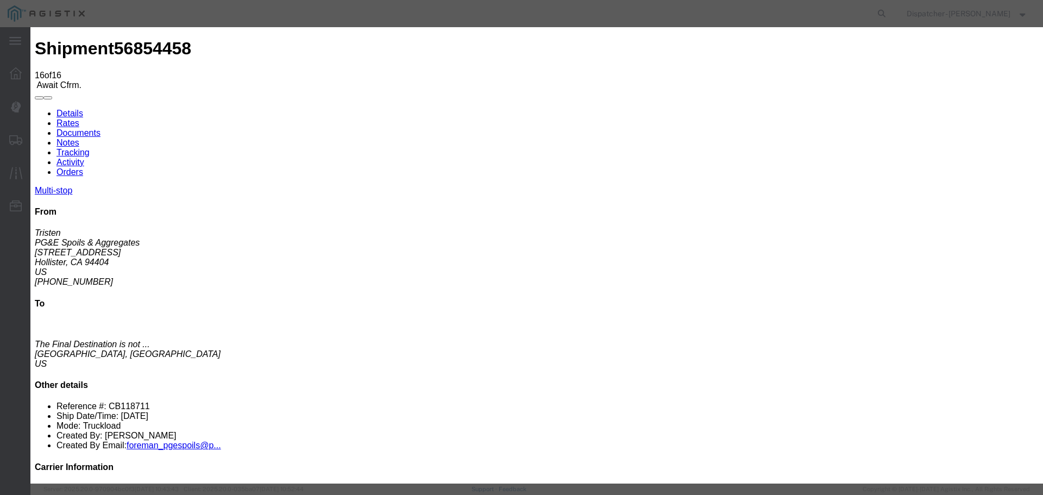
select select "DELIVRED"
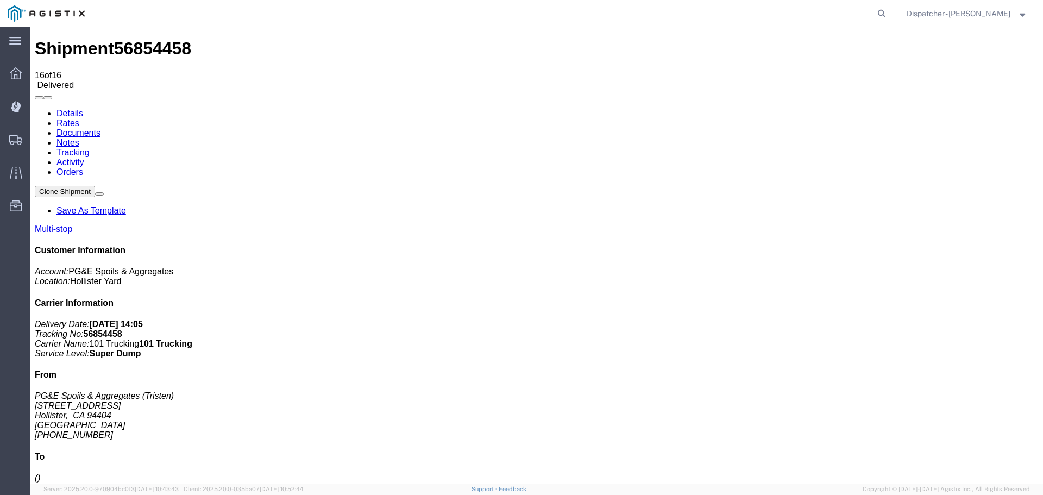
click at [79, 138] on link "Notes" at bounding box center [67, 142] width 23 height 9
click at [101, 128] on link "Documents" at bounding box center [78, 132] width 44 height 9
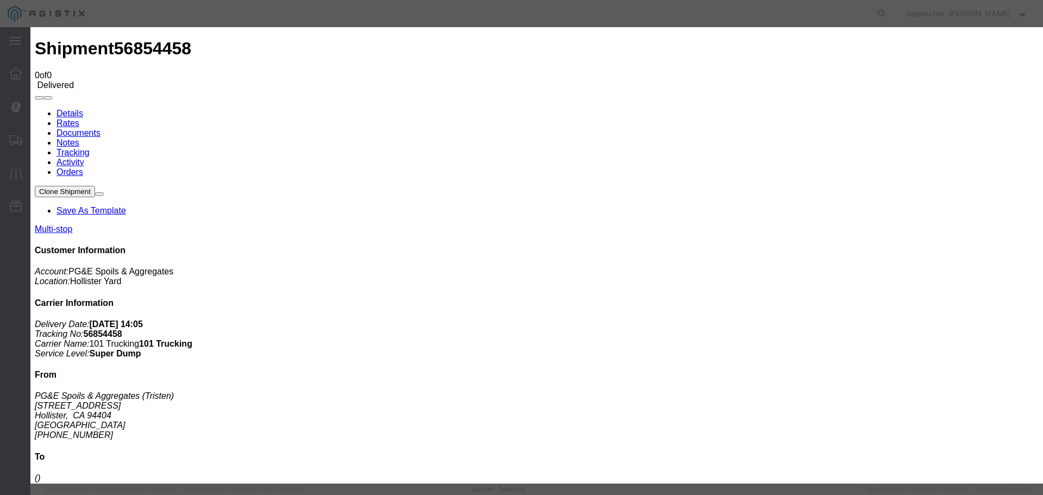
type input "truck and Scale Tags"
type input "C:\fakepath\Truck and Scale Tags 56854458.pdf"
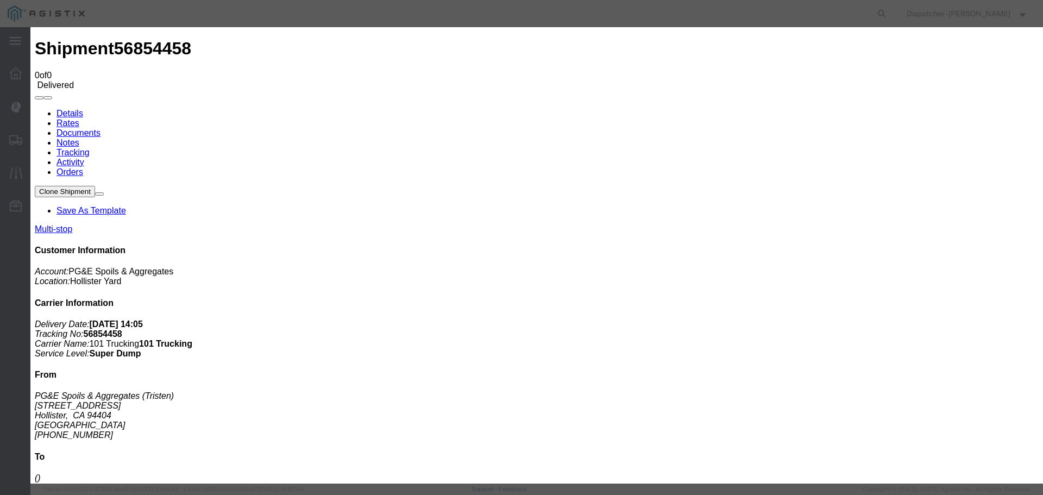
select select
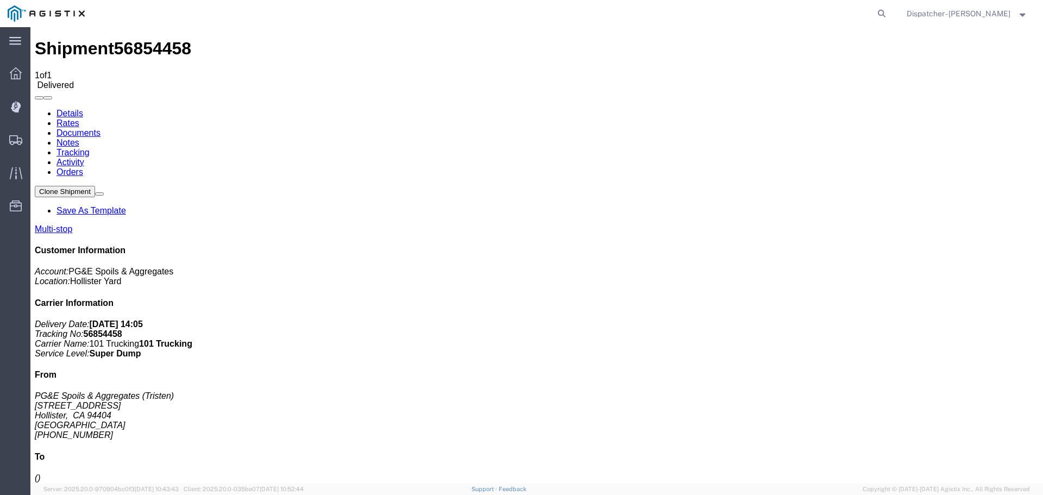
click at [37, 138] on span "Shipments" at bounding box center [34, 140] width 8 height 22
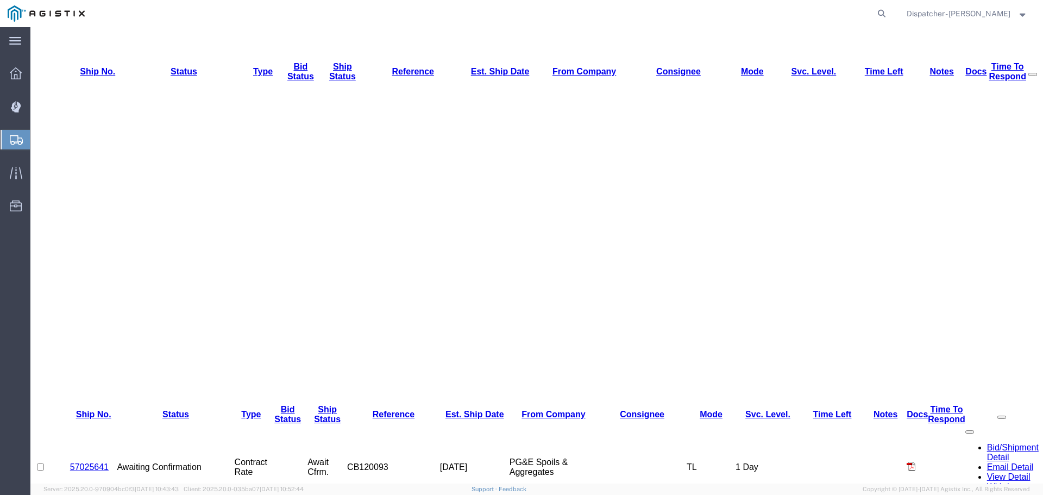
scroll to position [362, 0]
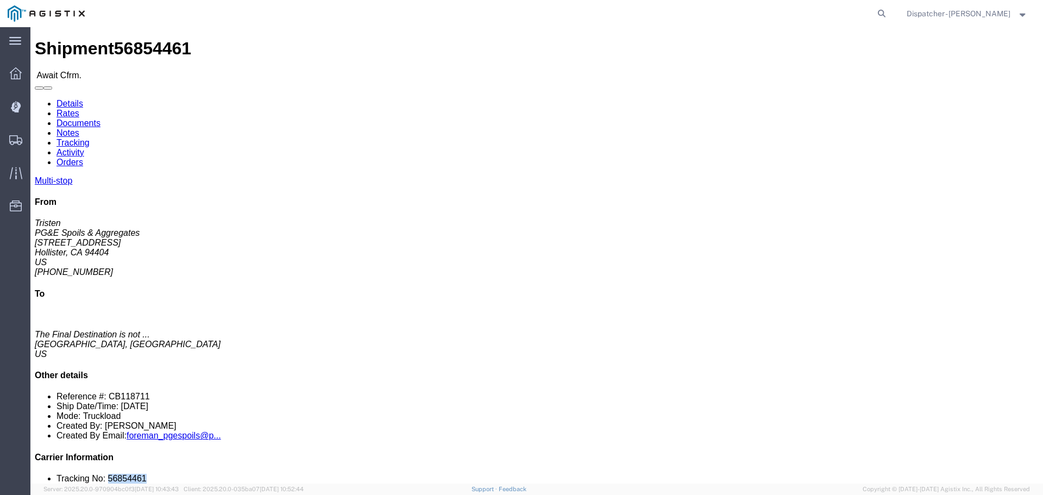
drag, startPoint x: 888, startPoint y: 325, endPoint x: 852, endPoint y: 326, distance: 35.9
click li "Tracking No: 56854461"
copy li "56854461"
click link "Tracking"
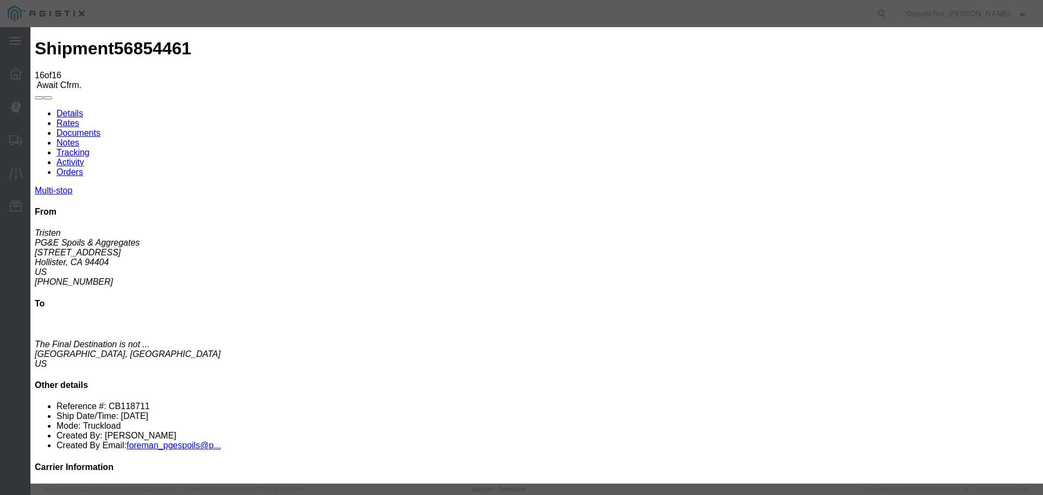
select select "DELIVRED"
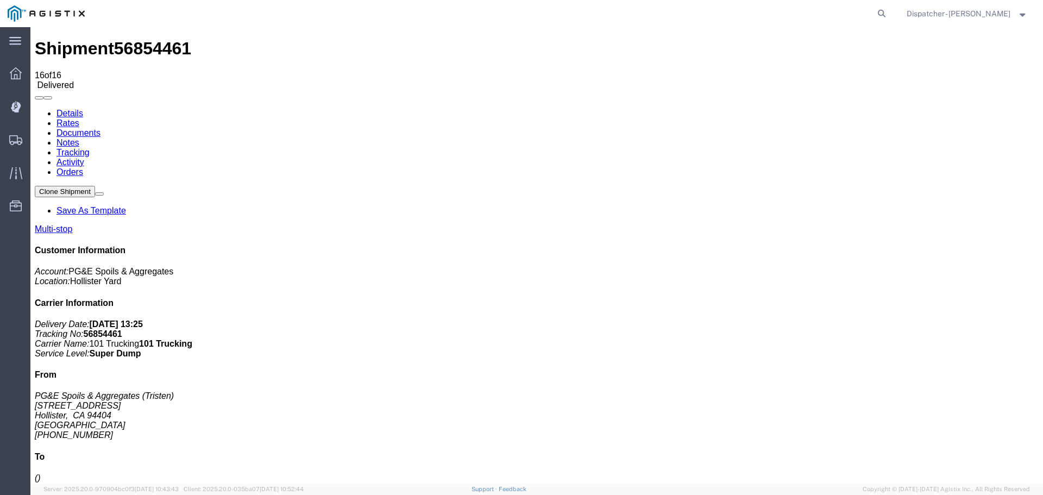
click at [79, 138] on link "Notes" at bounding box center [67, 142] width 23 height 9
click at [101, 128] on link "Documents" at bounding box center [78, 132] width 44 height 9
drag, startPoint x: 691, startPoint y: 101, endPoint x: 679, endPoint y: 103, distance: 12.3
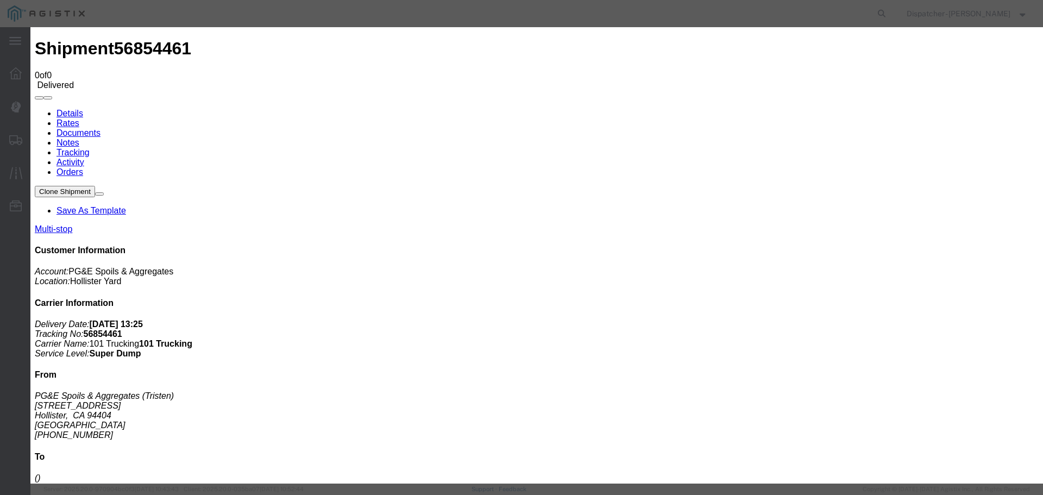
type input "Truck and Scale Tags"
type input "C:\fakepath\Truck and Scale Tags 56854461.pdf"
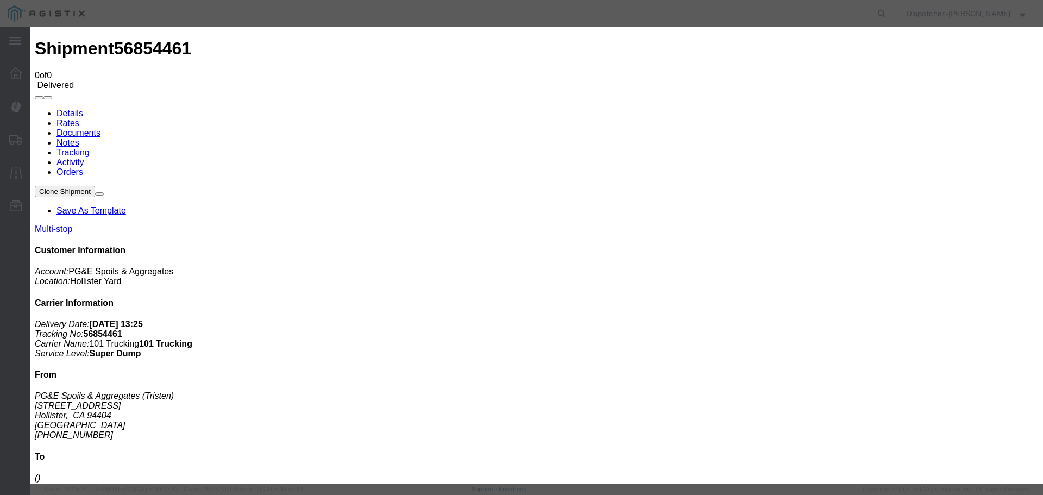
select select
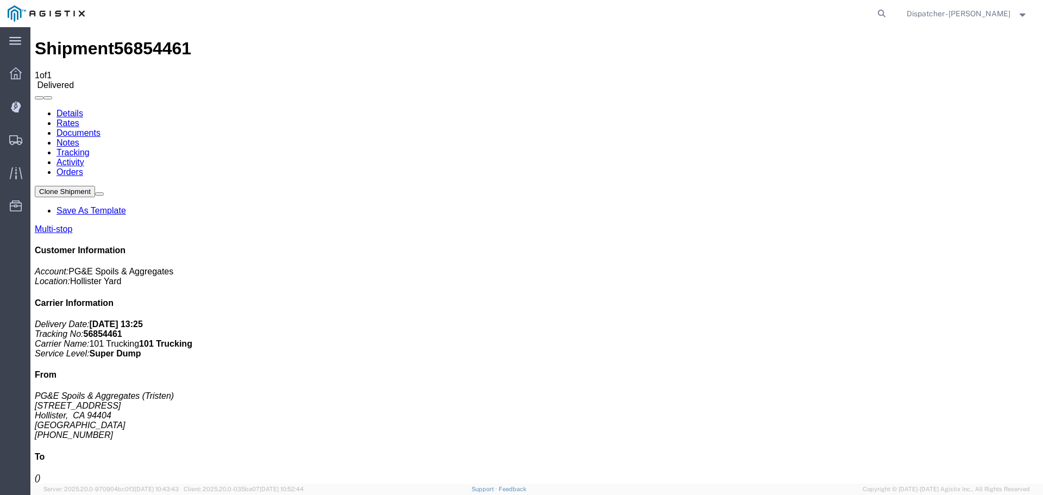
click at [37, 140] on span "Shipments" at bounding box center [34, 140] width 8 height 22
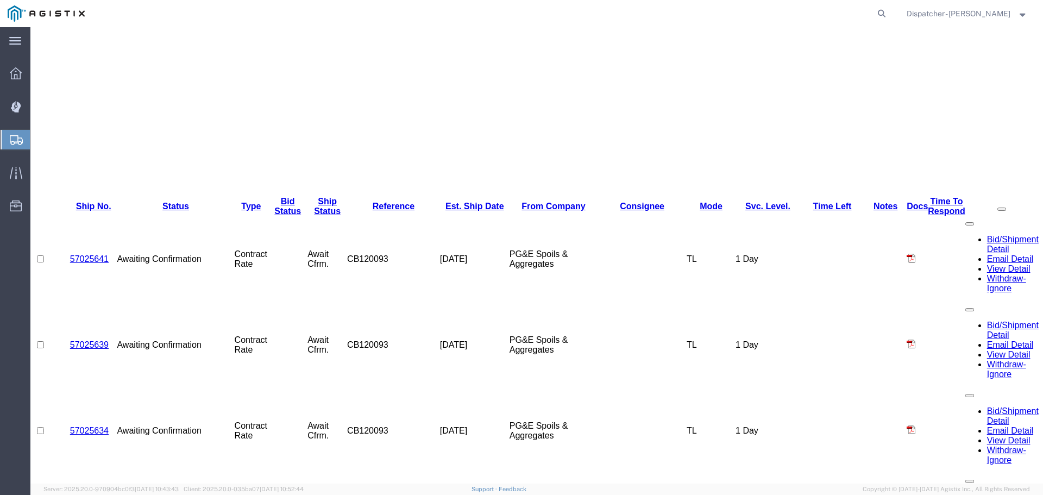
scroll to position [362, 0]
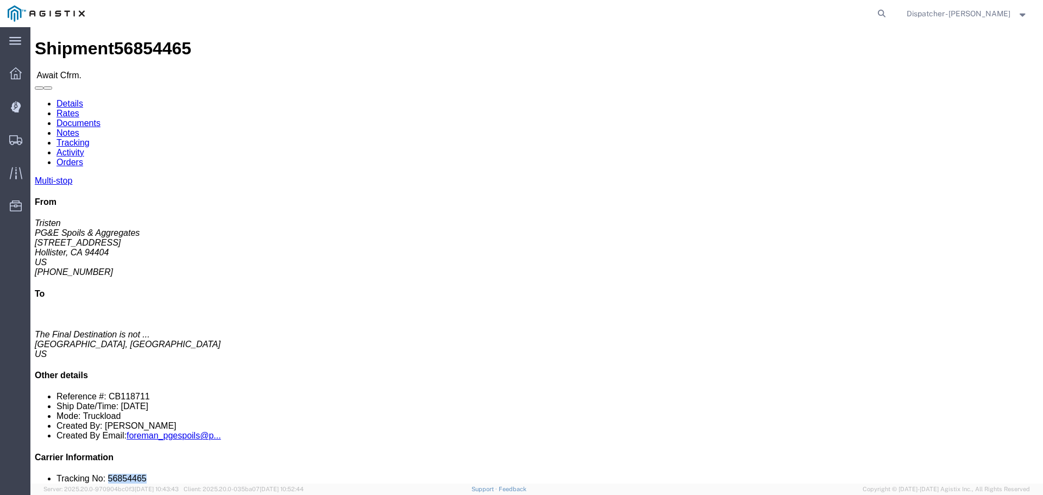
drag, startPoint x: 897, startPoint y: 326, endPoint x: 852, endPoint y: 323, distance: 45.3
click li "Tracking No: 56854465"
click link "Tracking"
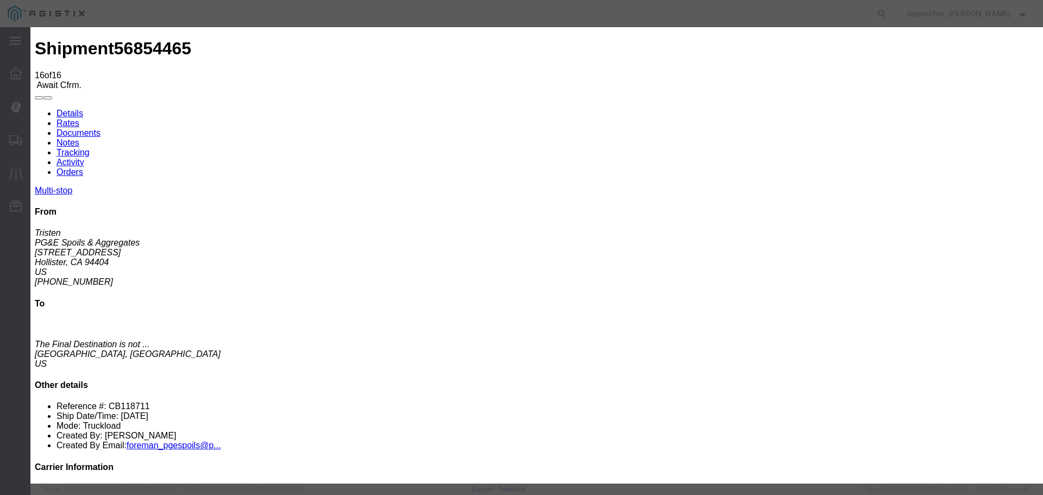
select select "DELIVRED"
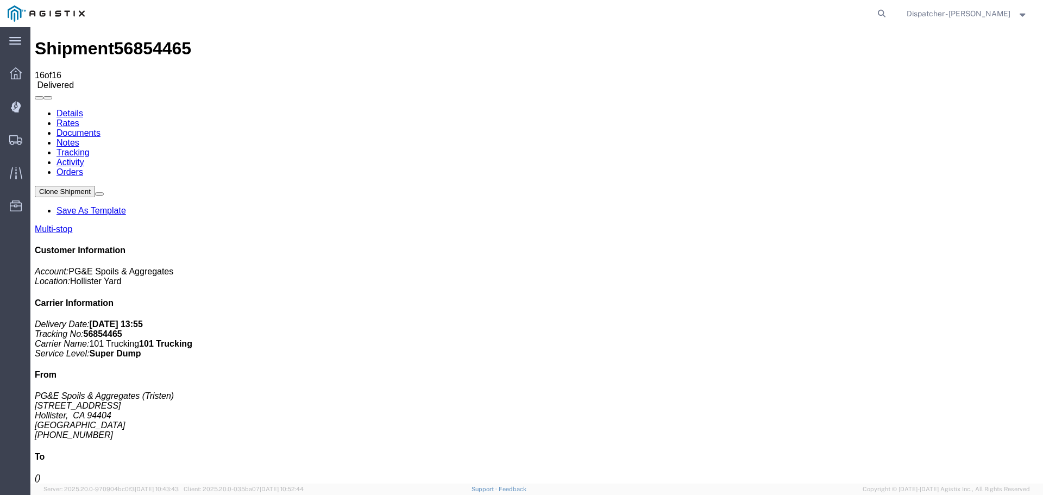
click at [79, 138] on link "Notes" at bounding box center [67, 142] width 23 height 9
click at [101, 128] on link "Documents" at bounding box center [78, 132] width 44 height 9
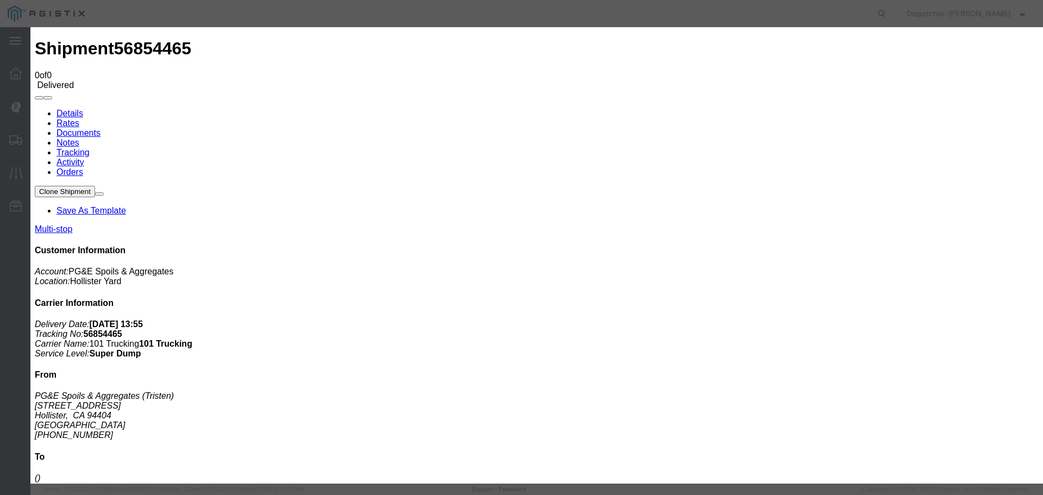
type input "Truck and Scale Tags"
type input "C:\fakepath\Truck and Scale Tags 56854465.pdf"
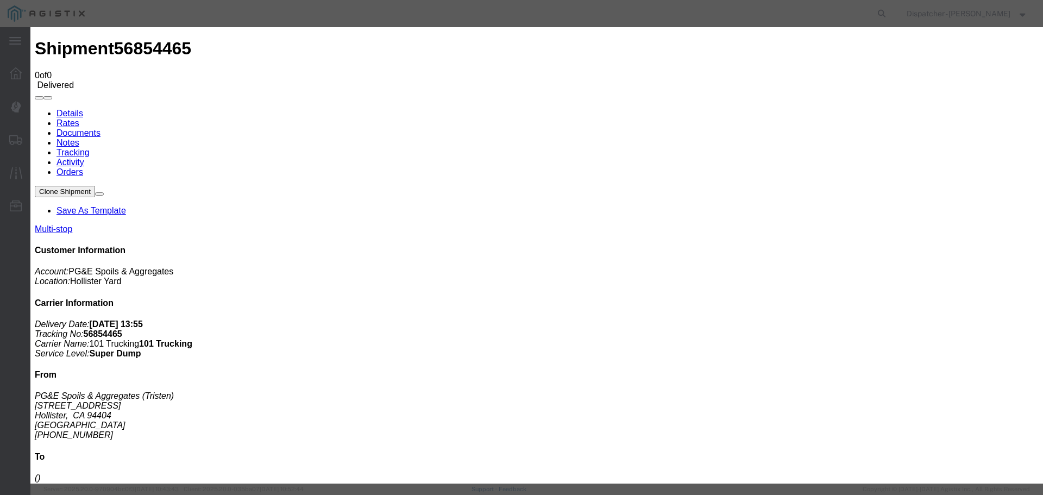
select select
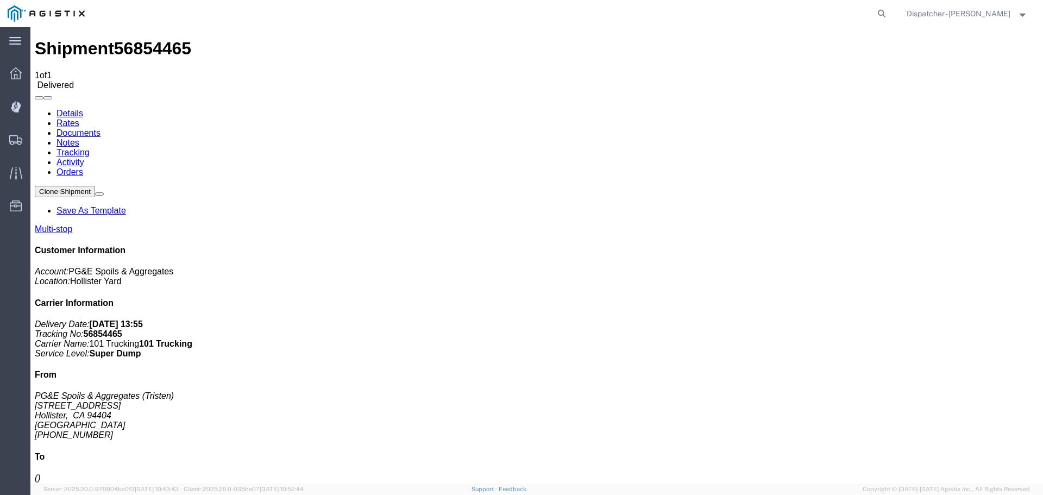
click at [37, 140] on span "Shipments" at bounding box center [34, 140] width 8 height 22
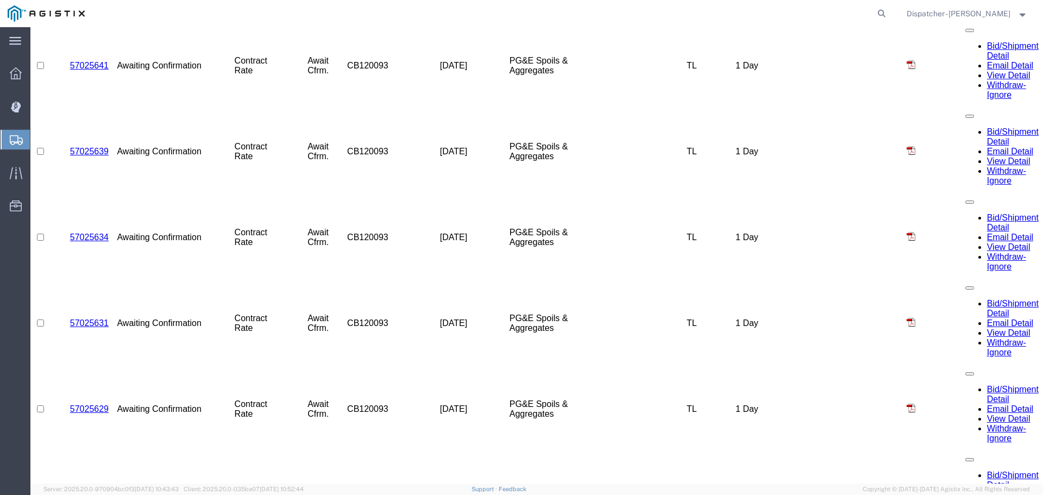
scroll to position [335, 0]
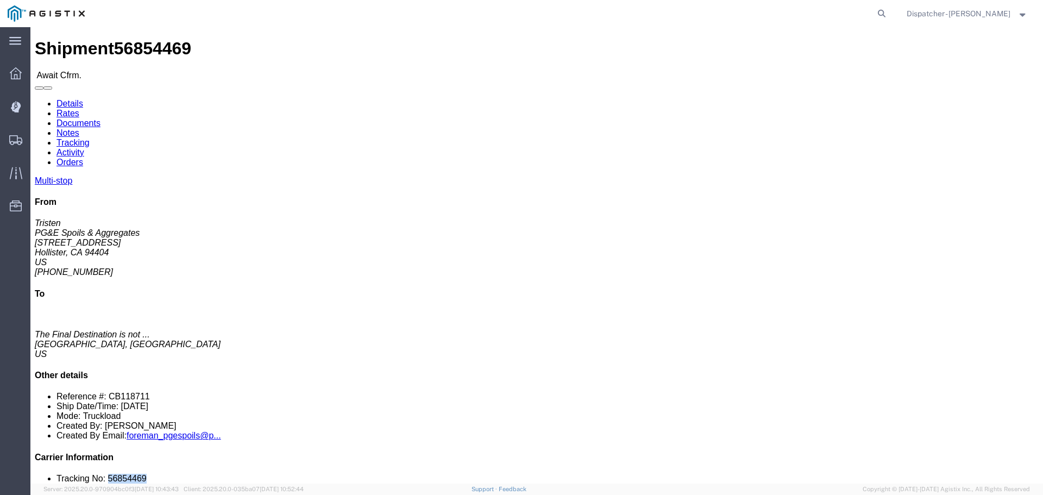
drag, startPoint x: 891, startPoint y: 327, endPoint x: 852, endPoint y: 327, distance: 39.1
click li "Tracking No: 56854469"
click li "Contact Phone:"
drag, startPoint x: 896, startPoint y: 322, endPoint x: 889, endPoint y: 328, distance: 9.7
click li "Tracking No: 56854469"
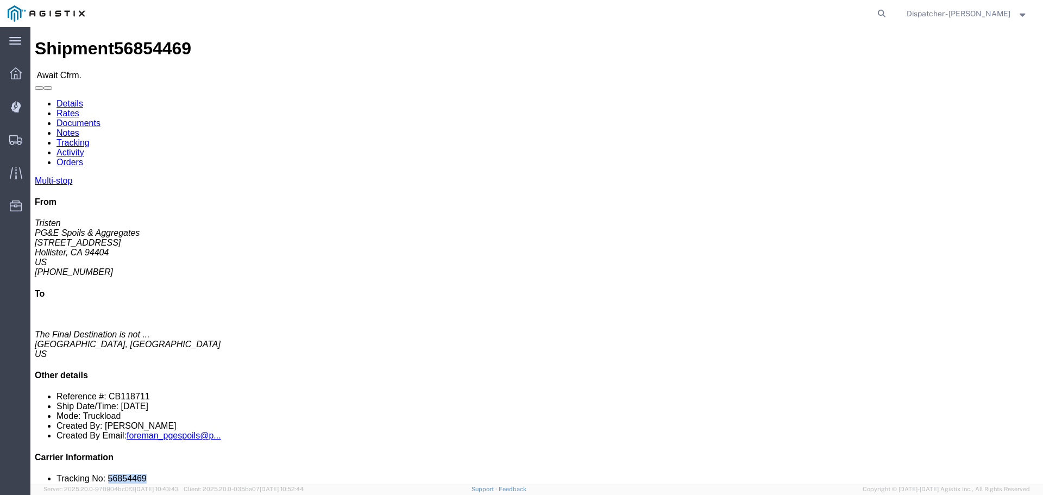
click link "Tracking"
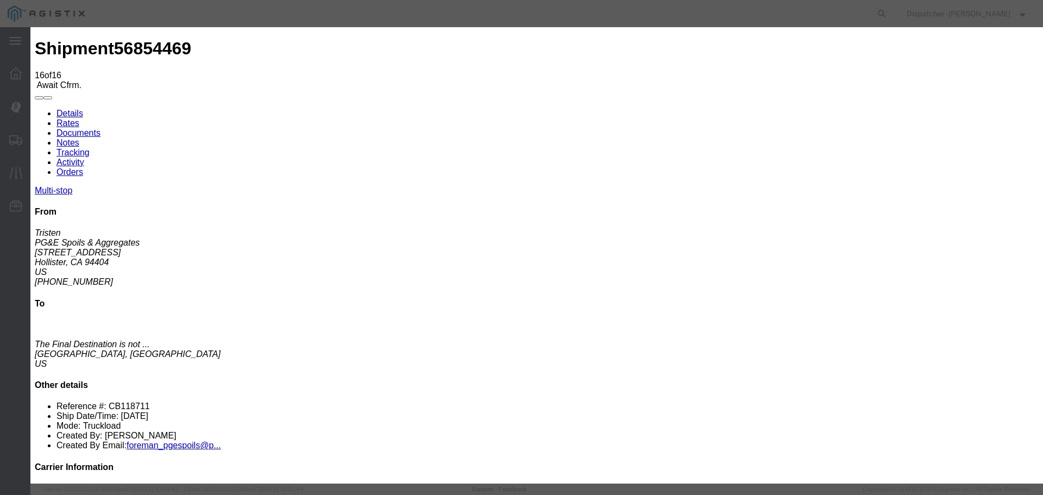
select select "DELIVRED"
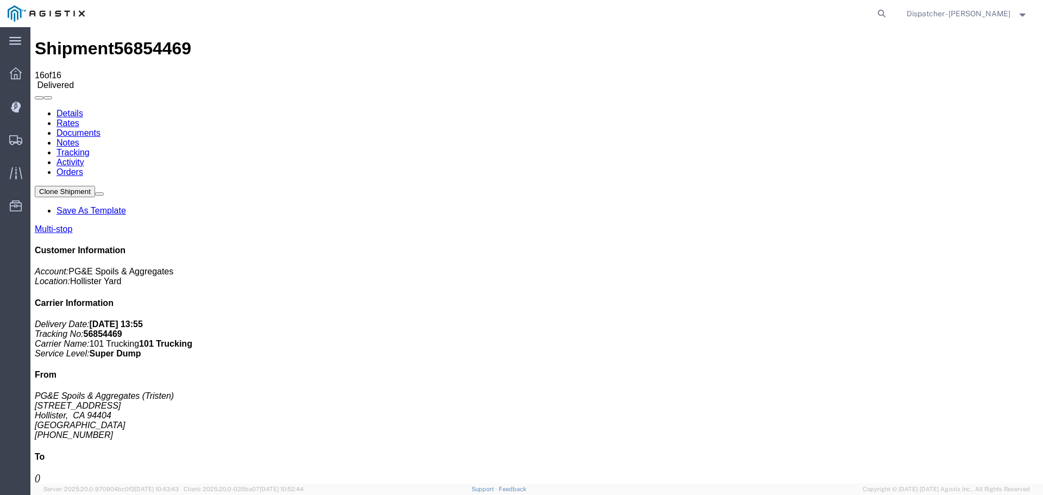
click at [79, 138] on link "Notes" at bounding box center [67, 142] width 23 height 9
click at [101, 128] on link "Documents" at bounding box center [78, 132] width 44 height 9
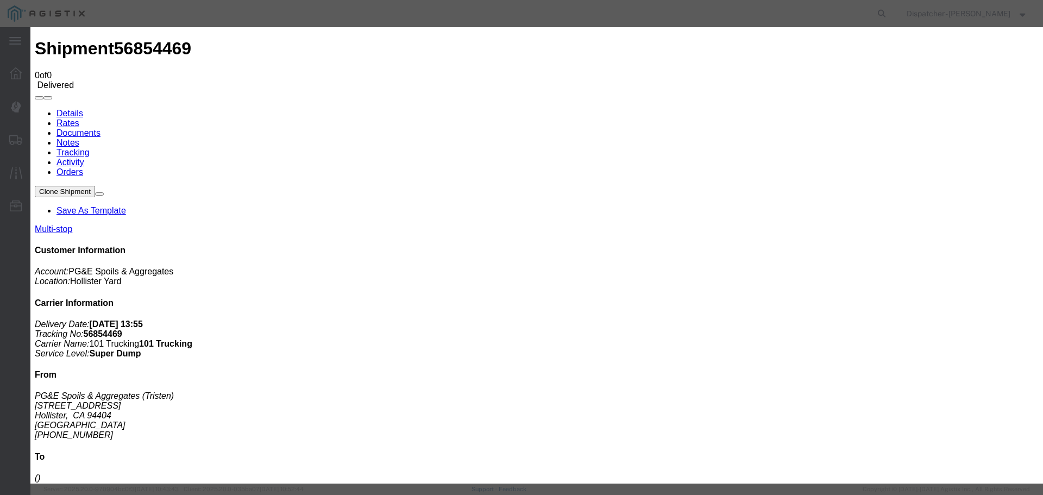
type input "Truck and Scale Tags"
type input "C:\fakepath\Truck and Scale Tags 56854469.pdf"
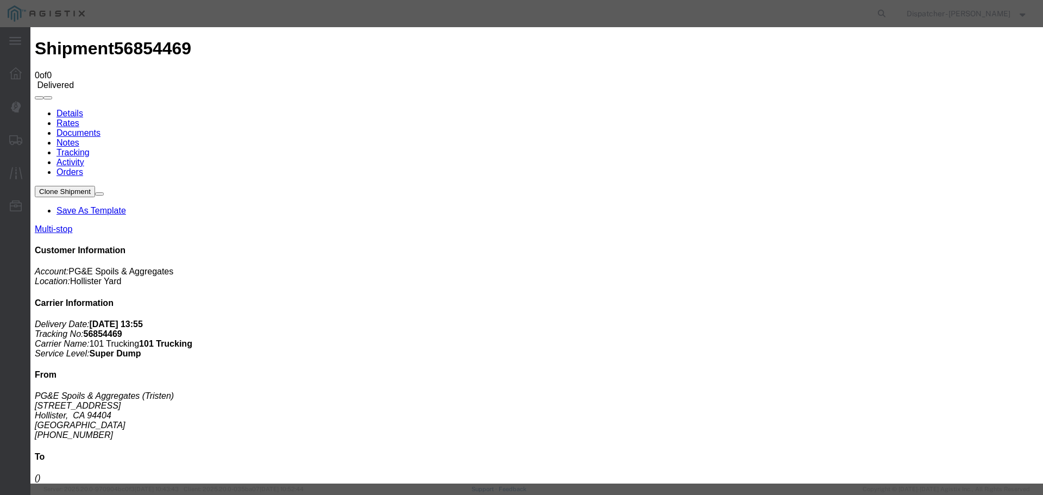
select select
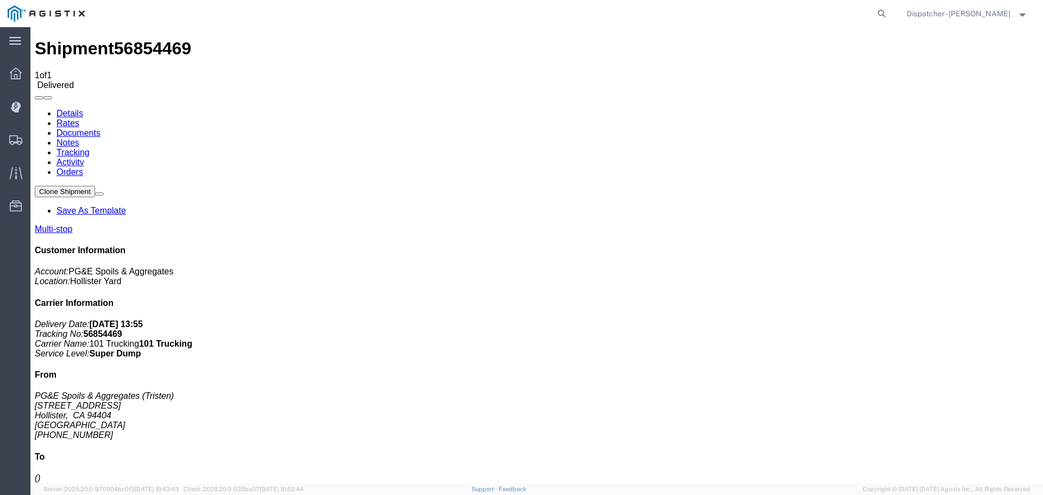
click at [37, 139] on span "Shipments" at bounding box center [34, 140] width 8 height 22
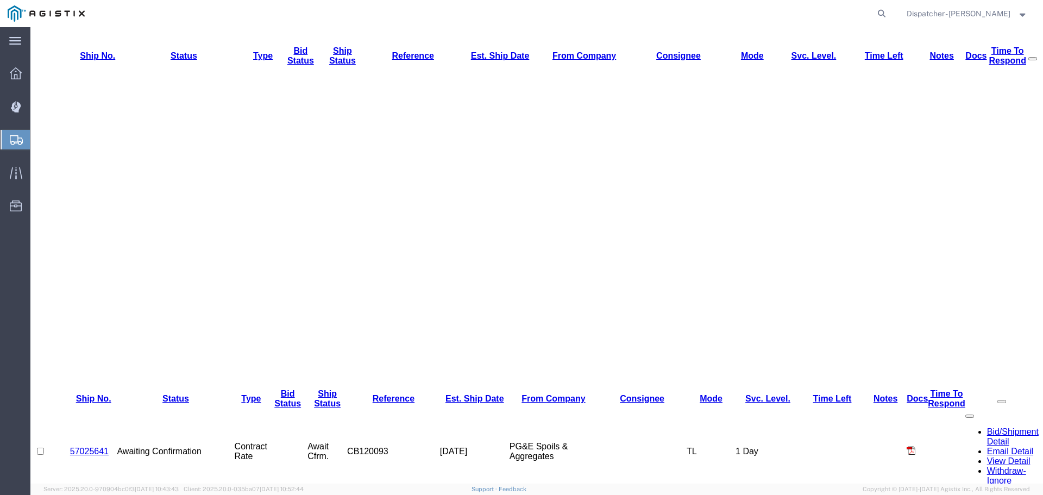
scroll to position [217, 0]
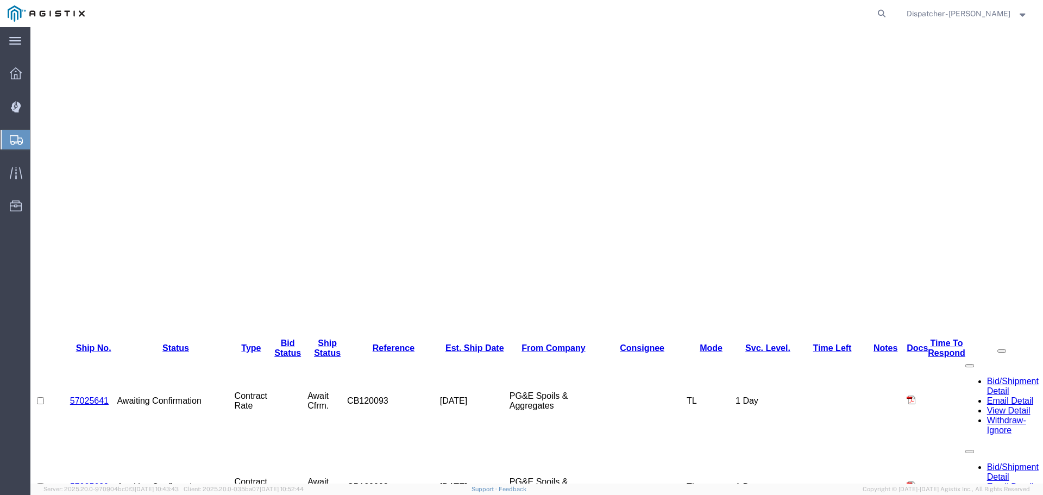
click at [1, 129] on link "Shipments" at bounding box center [15, 140] width 29 height 22
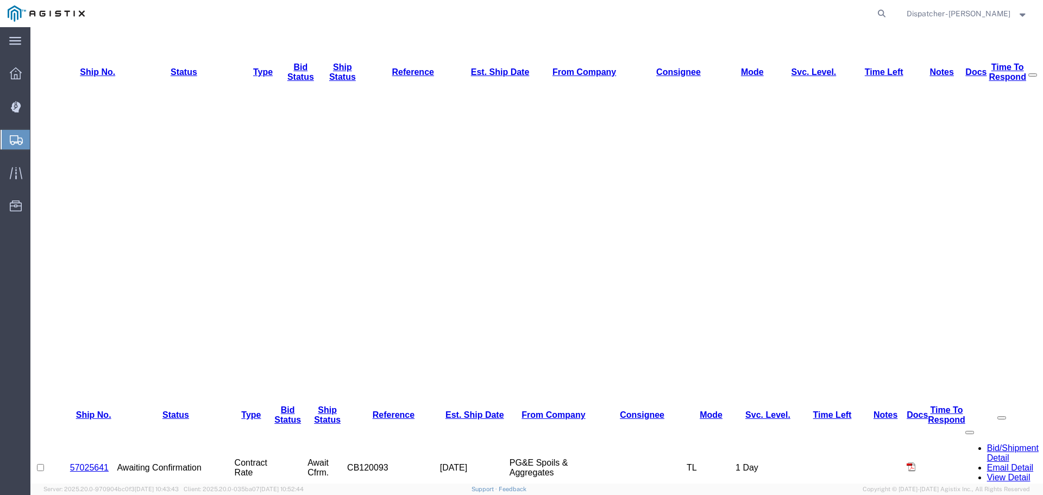
scroll to position [145, 0]
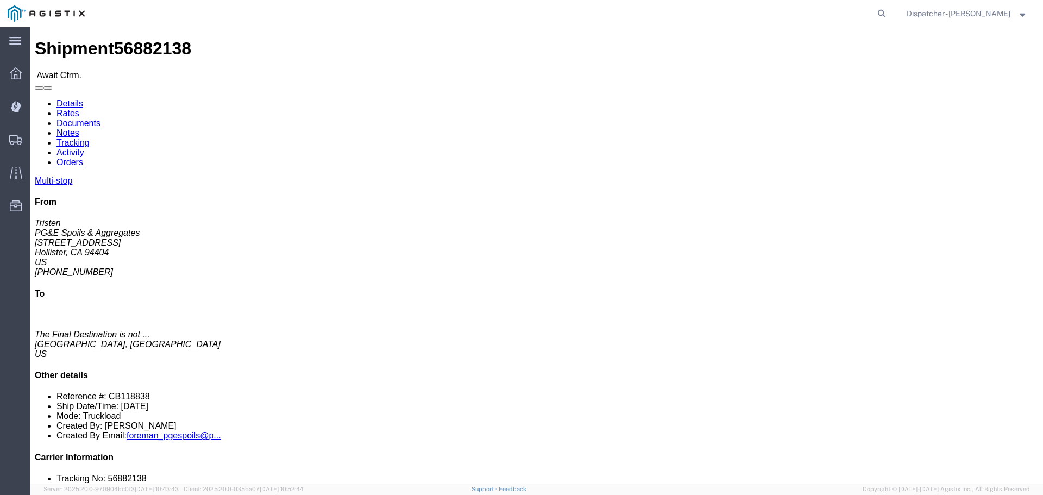
click li "Contact Name:"
drag, startPoint x: 899, startPoint y: 325, endPoint x: 855, endPoint y: 329, distance: 44.2
click li "Tracking No: 56882138"
click link "Tracking"
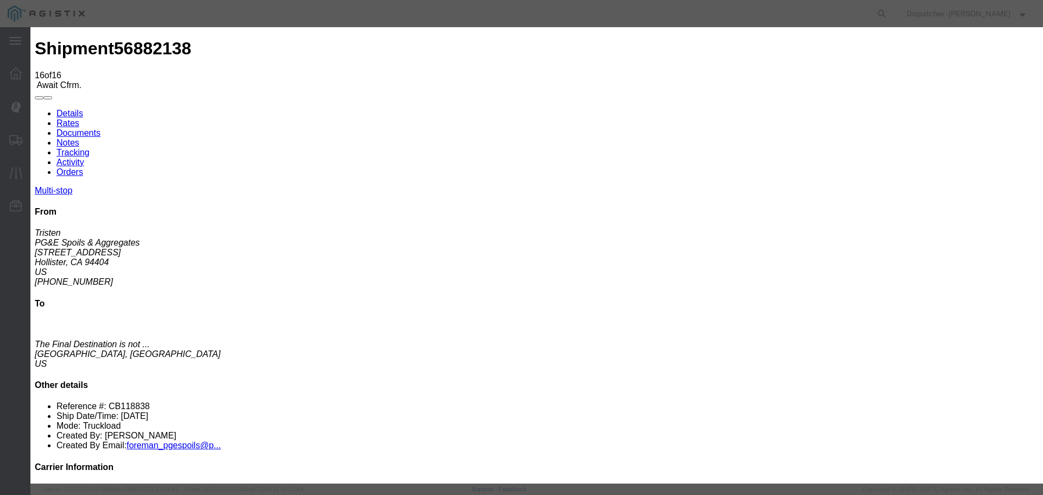
select select "DELIVRED"
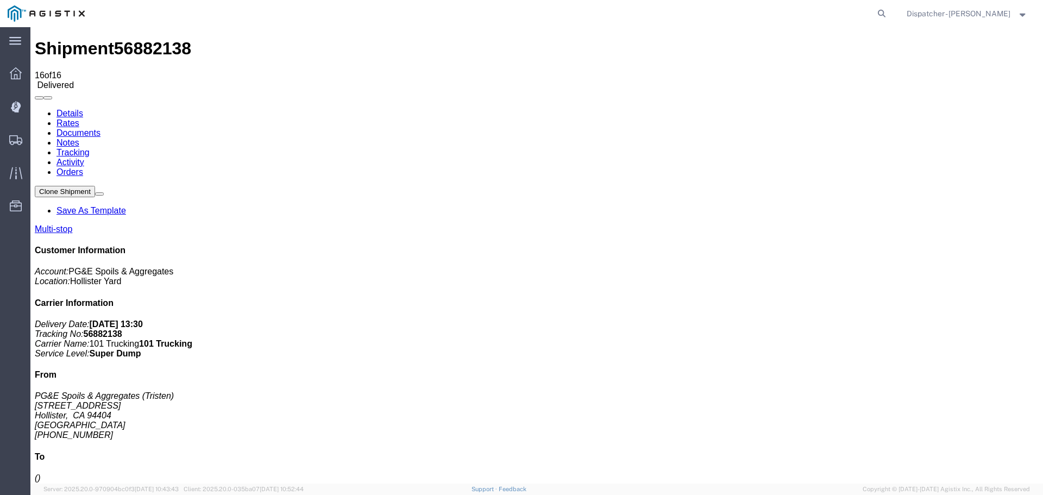
click at [79, 138] on link "Notes" at bounding box center [67, 142] width 23 height 9
click at [101, 128] on link "Documents" at bounding box center [78, 132] width 44 height 9
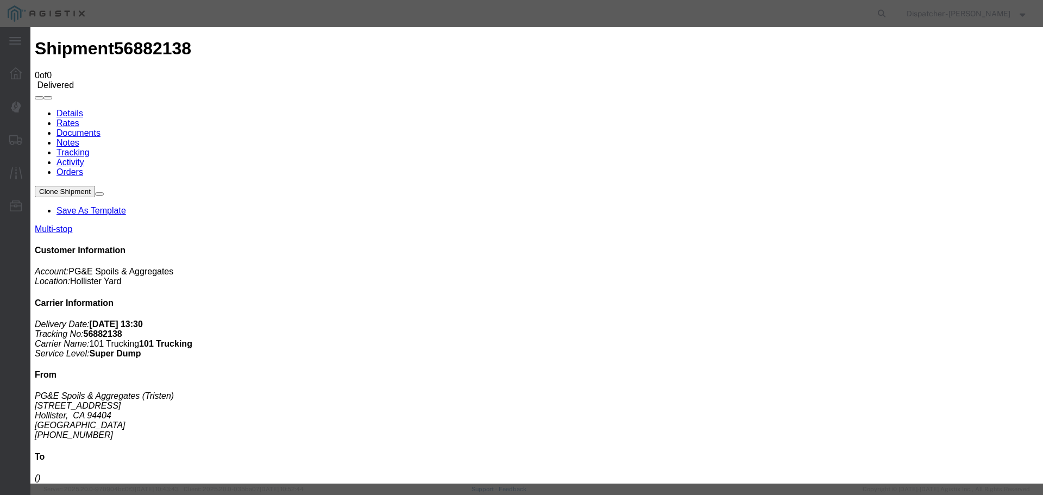
type input "Truck and Scale Tags"
type input "C:\fakepath\Truck and Scale Tags 56882138.pdf"
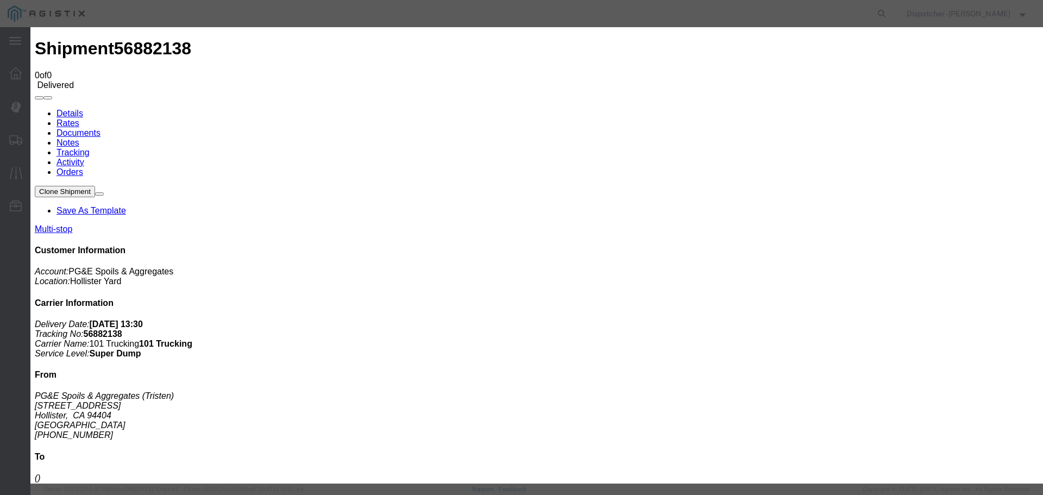
select select
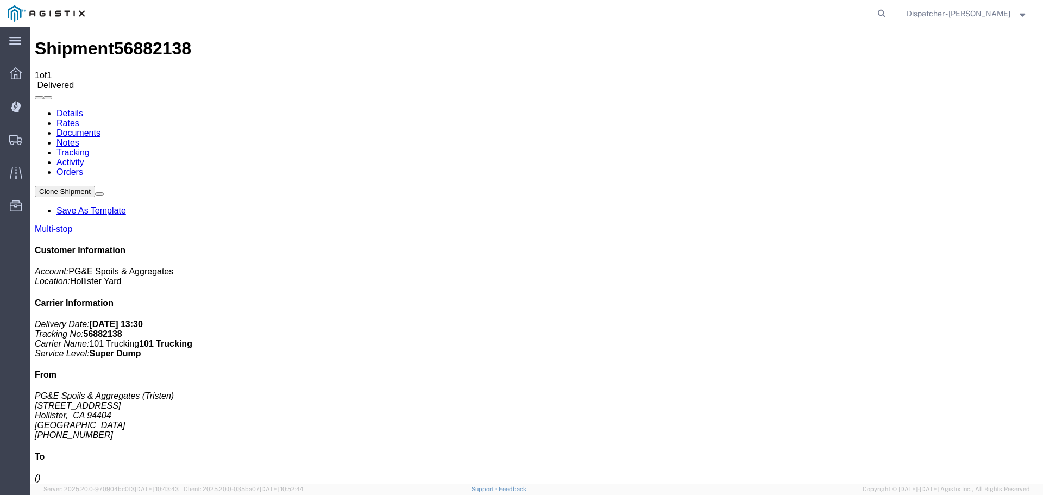
click at [37, 141] on span "Shipments" at bounding box center [34, 140] width 8 height 22
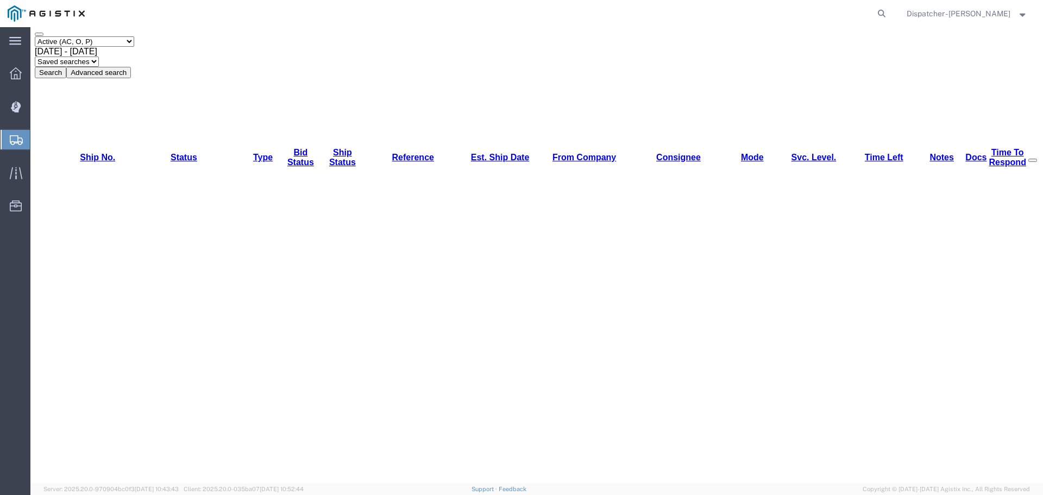
scroll to position [72, 0]
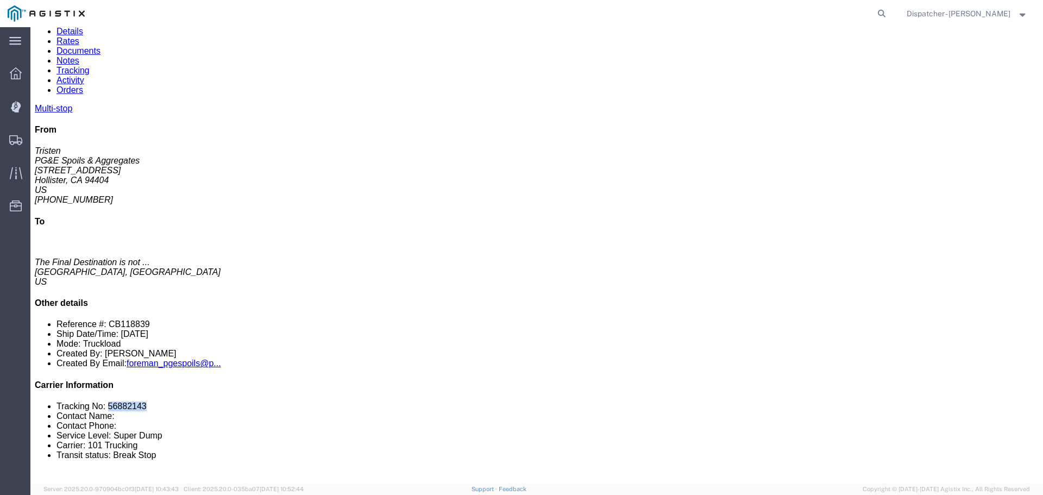
drag, startPoint x: 896, startPoint y: 325, endPoint x: 855, endPoint y: 322, distance: 41.4
click li "Tracking No: 56882143"
click link "Tracking"
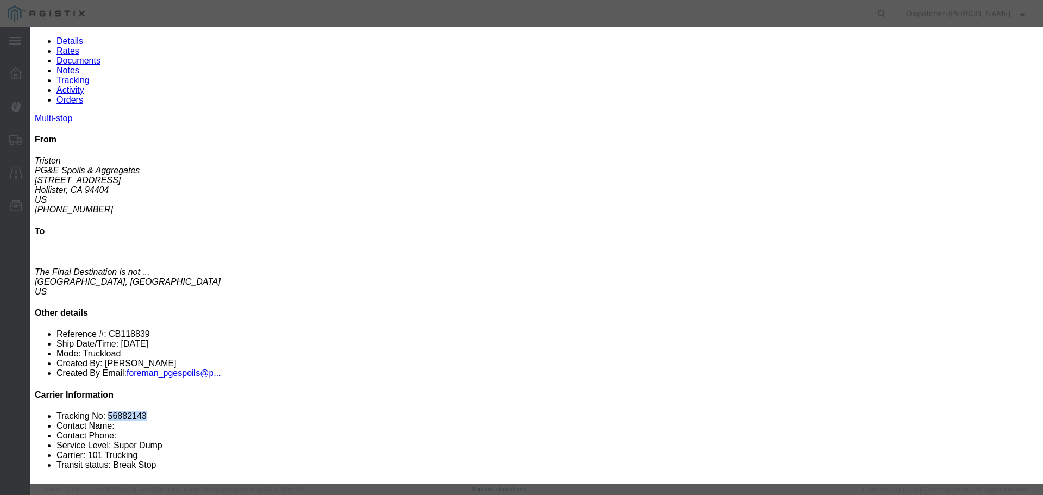
select select "DELIVRED"
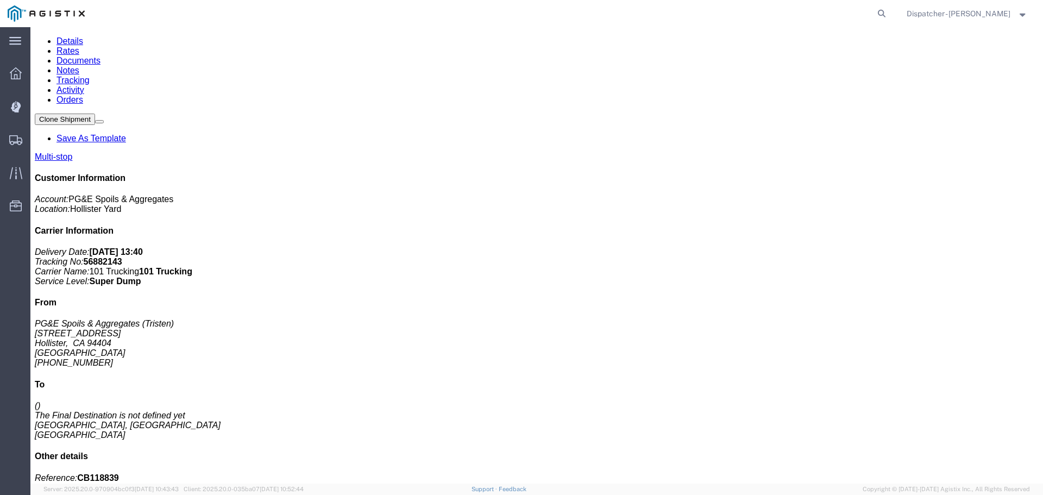
click at [79, 66] on link "Notes" at bounding box center [67, 70] width 23 height 9
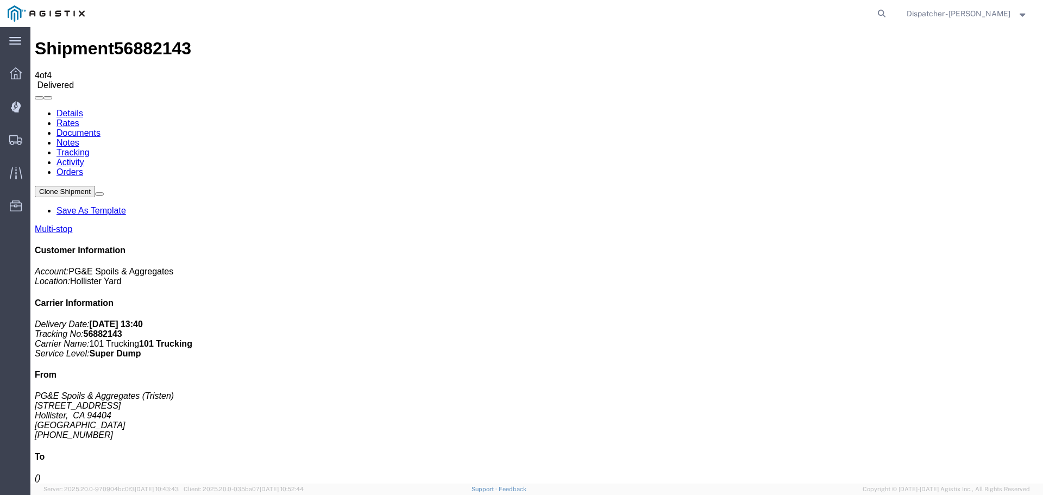
click at [101, 128] on link "Documents" at bounding box center [78, 132] width 44 height 9
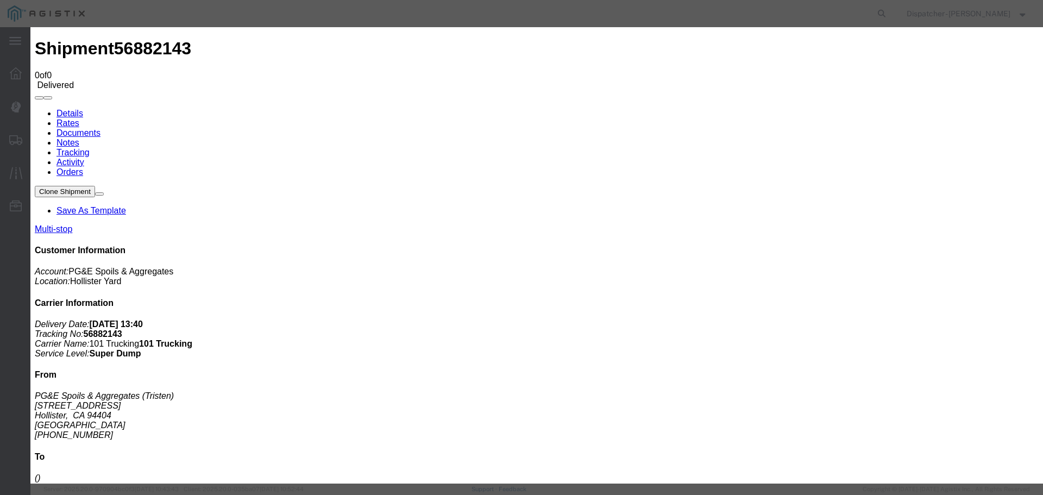
type input "Truck and Scale Tags"
type input "C:\fakepath\Truck and Scale Tags 56882143.pdf"
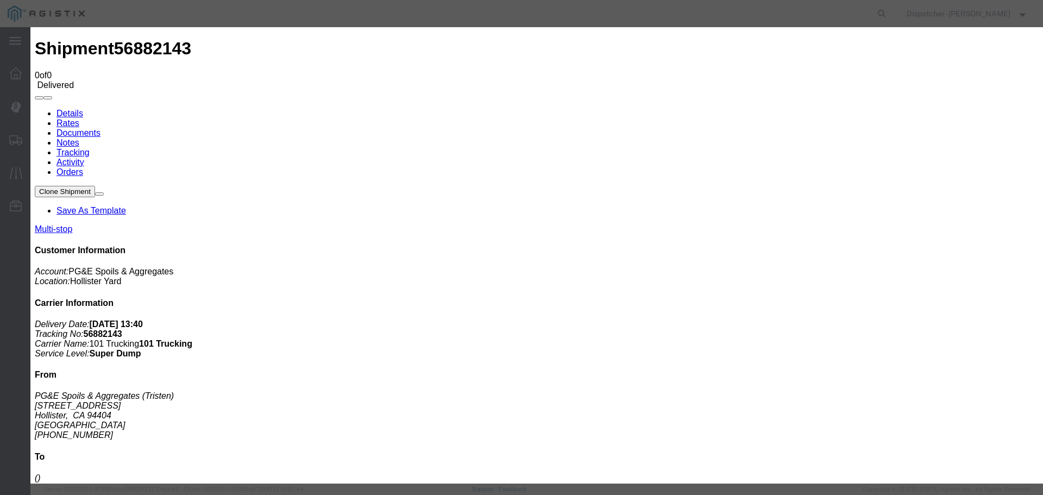
select select
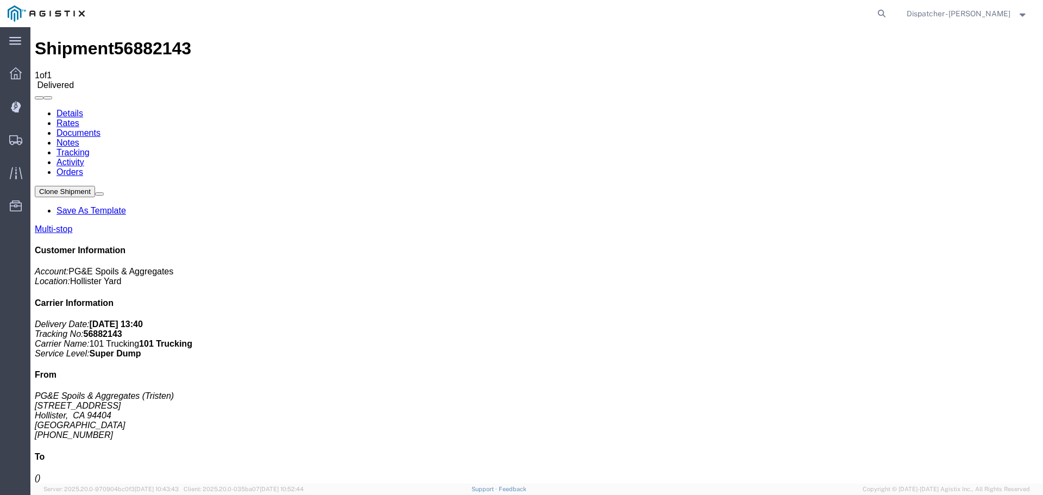
click at [37, 140] on span "Shipments" at bounding box center [34, 140] width 8 height 22
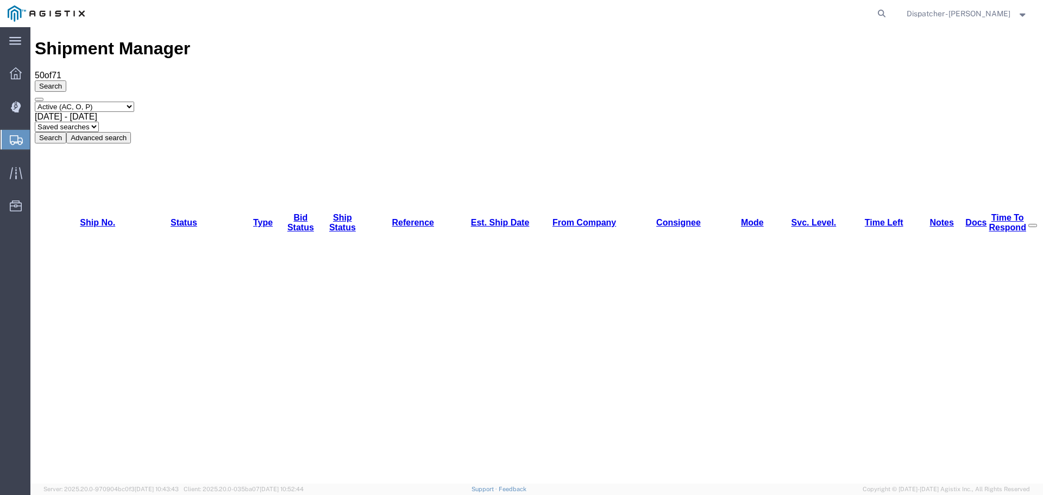
click at [97, 112] on span "[DATE] - [DATE]" at bounding box center [66, 116] width 62 height 9
click at [66, 132] on button "Search" at bounding box center [51, 137] width 32 height 11
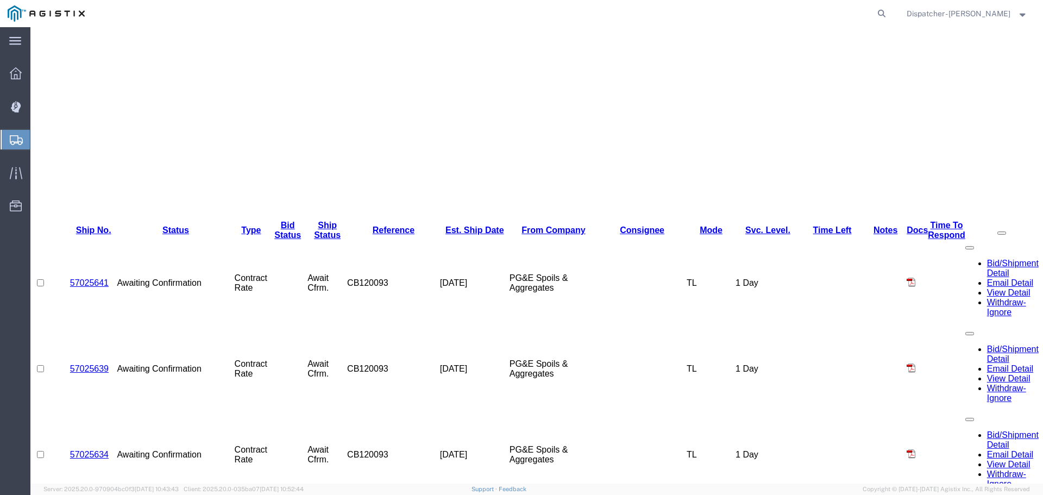
scroll to position [217, 0]
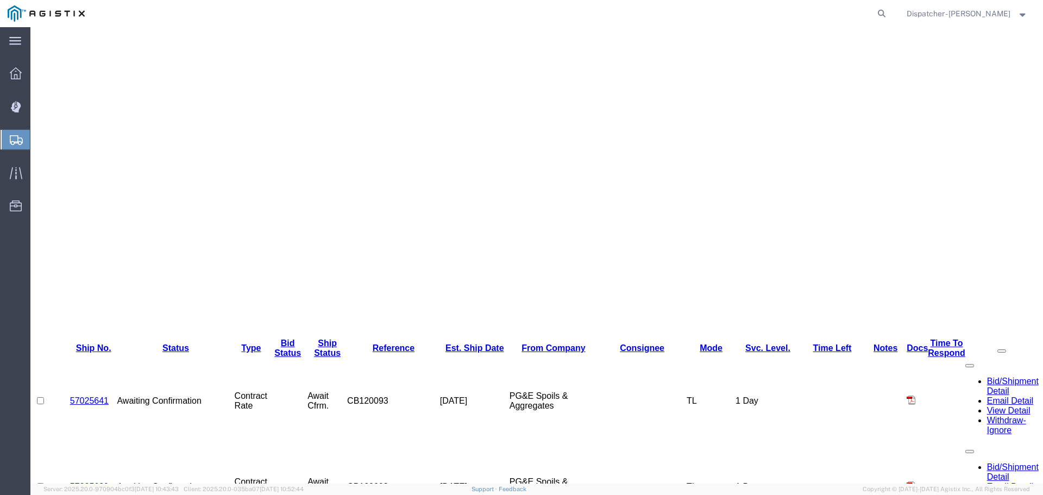
click at [39, 139] on span "Shipments" at bounding box center [34, 140] width 9 height 22
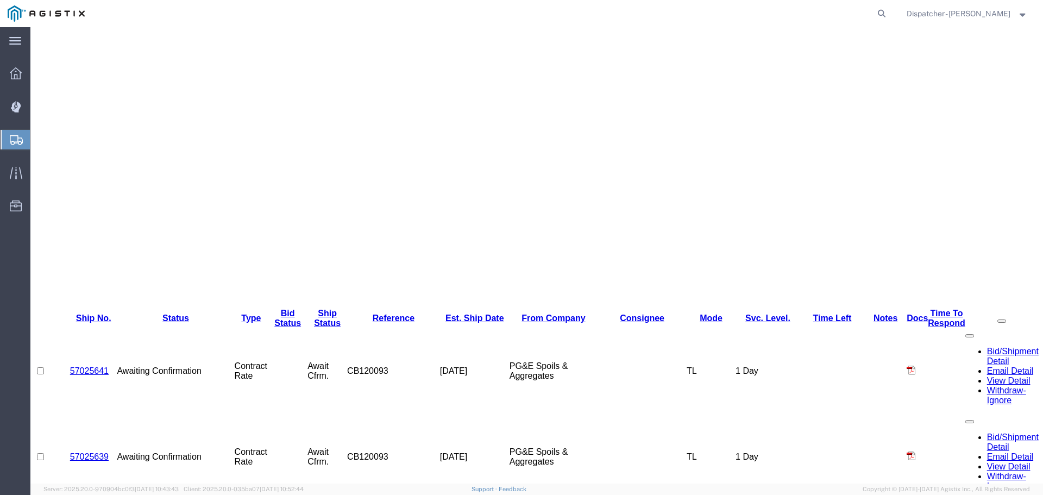
scroll to position [217, 0]
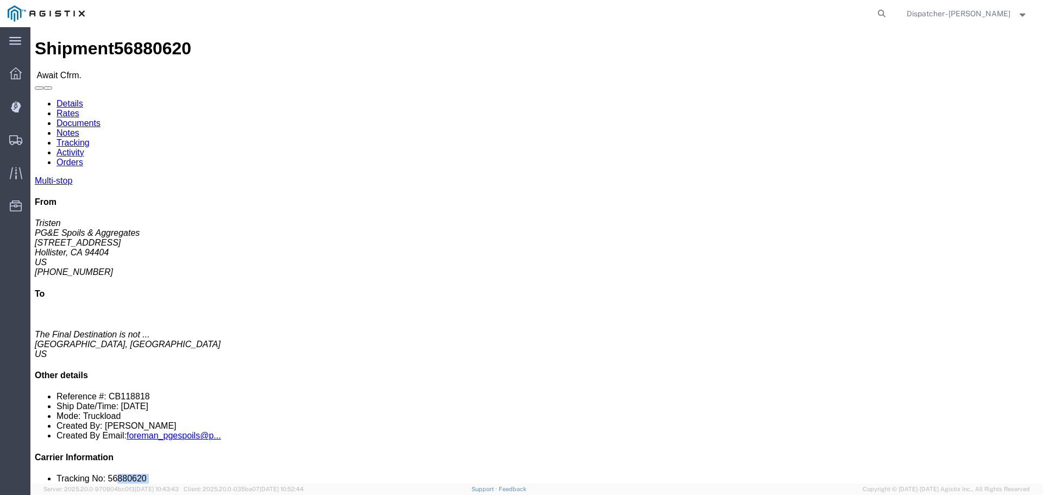
drag, startPoint x: 914, startPoint y: 333, endPoint x: 861, endPoint y: 328, distance: 53.5
click ul "Tracking No: 56880620 Contact Name: Contact Phone: Service Level: Super Dump Ca…"
click li "Tracking No: 56880620"
drag, startPoint x: 847, startPoint y: 330, endPoint x: 853, endPoint y: 322, distance: 10.1
click li "Tracking No: 56880620"
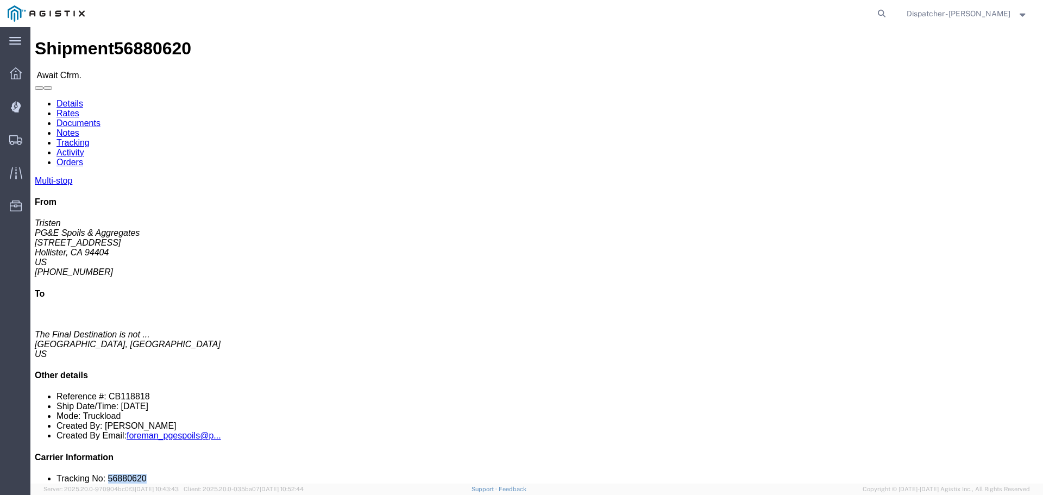
click link "Tracking"
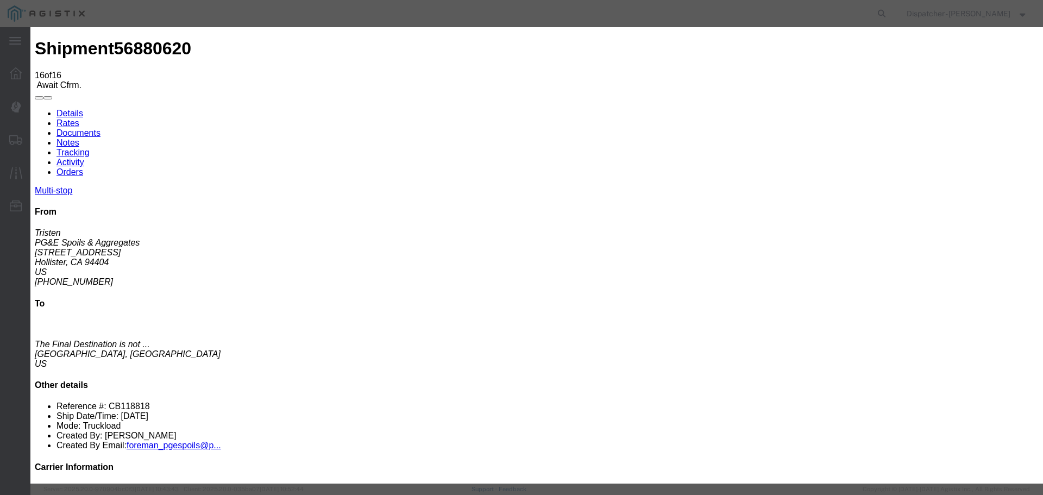
select select "DELIVRED"
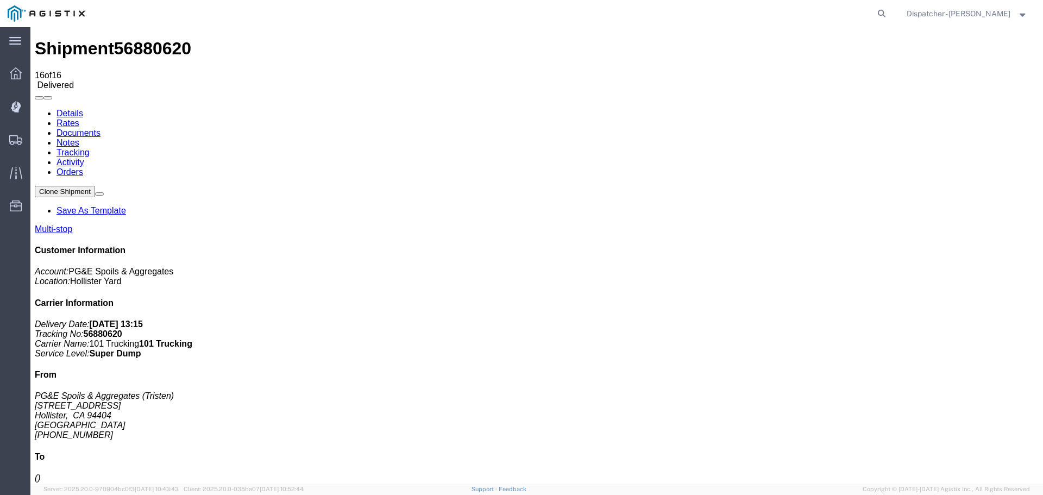
drag, startPoint x: 228, startPoint y: 98, endPoint x: 197, endPoint y: 71, distance: 40.8
click at [79, 138] on link "Notes" at bounding box center [67, 142] width 23 height 9
click at [101, 128] on link "Documents" at bounding box center [78, 132] width 44 height 9
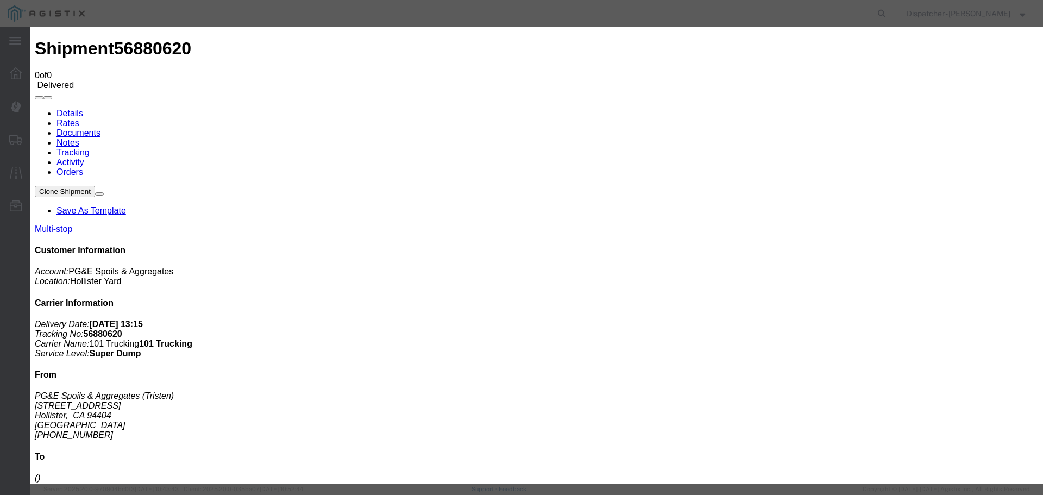
type input "Truck and Scale Tags"
type input "C:\fakepath\Truck and Scale Tags 56880620.pdf"
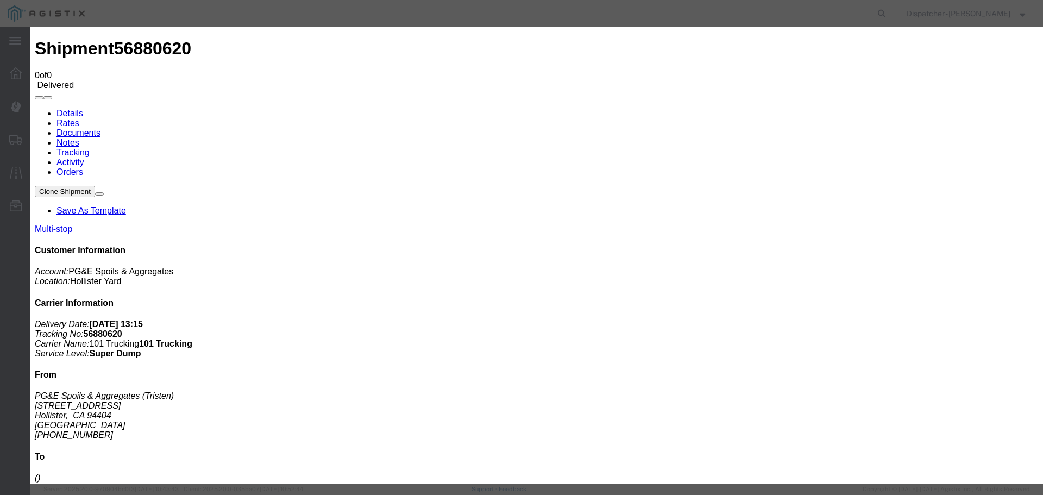
select select
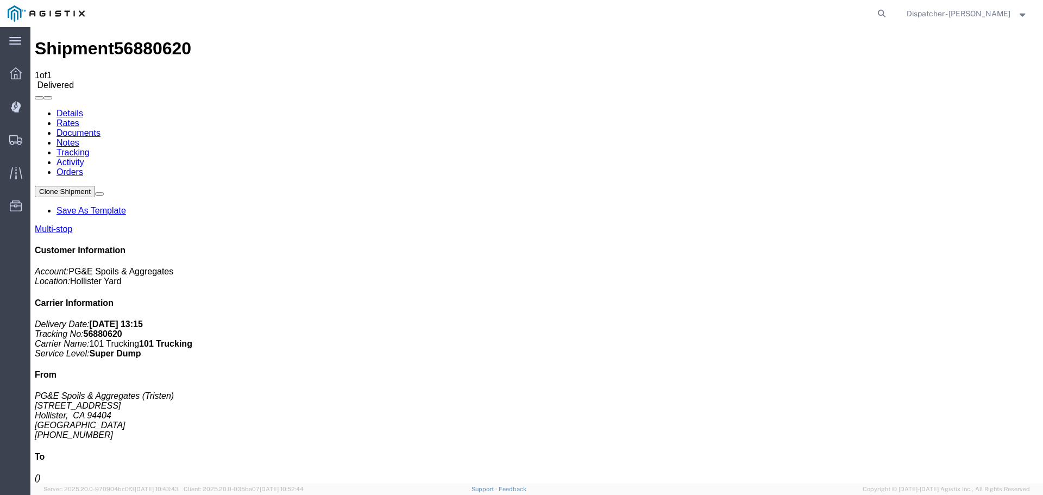
click at [37, 141] on span "Shipments" at bounding box center [34, 140] width 8 height 22
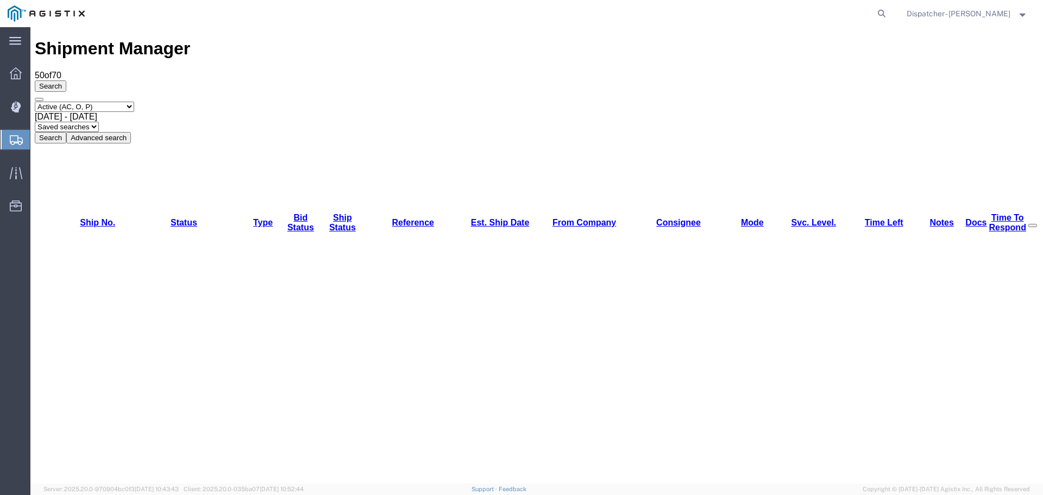
click at [525, 102] on div "Select status Active (AC, O, P) All Approved Awaiting Confirmation (AC) Booked …" at bounding box center [537, 123] width 1004 height 42
click at [106, 102] on select "Select status Active (AC, O, P) All Approved Awaiting Confirmation (AC) Booked …" at bounding box center [84, 107] width 99 height 10
select select "ALL"
click at [35, 102] on select "Select status Active (AC, O, P) All Approved Awaiting Confirmation (AC) Booked …" at bounding box center [84, 107] width 99 height 10
click at [66, 132] on button "Search" at bounding box center [51, 137] width 32 height 11
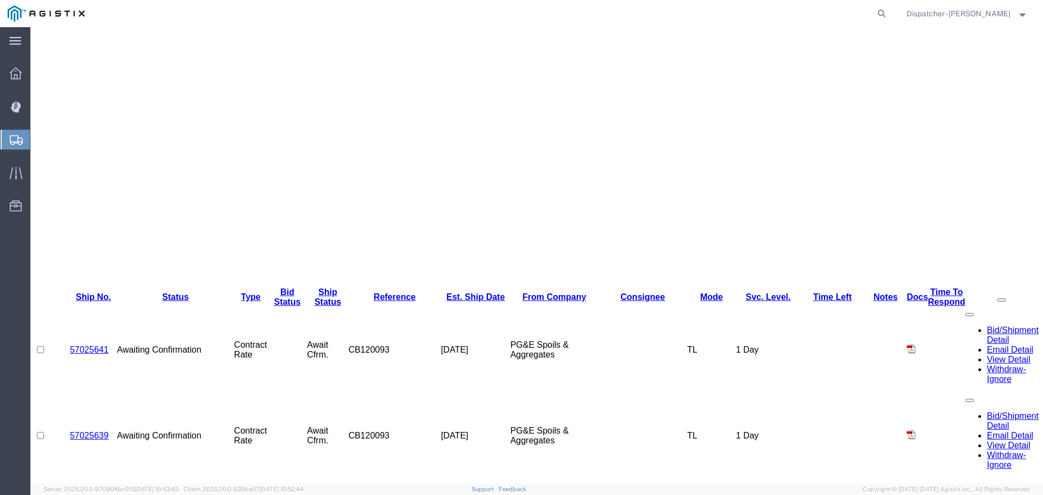
scroll to position [290, 0]
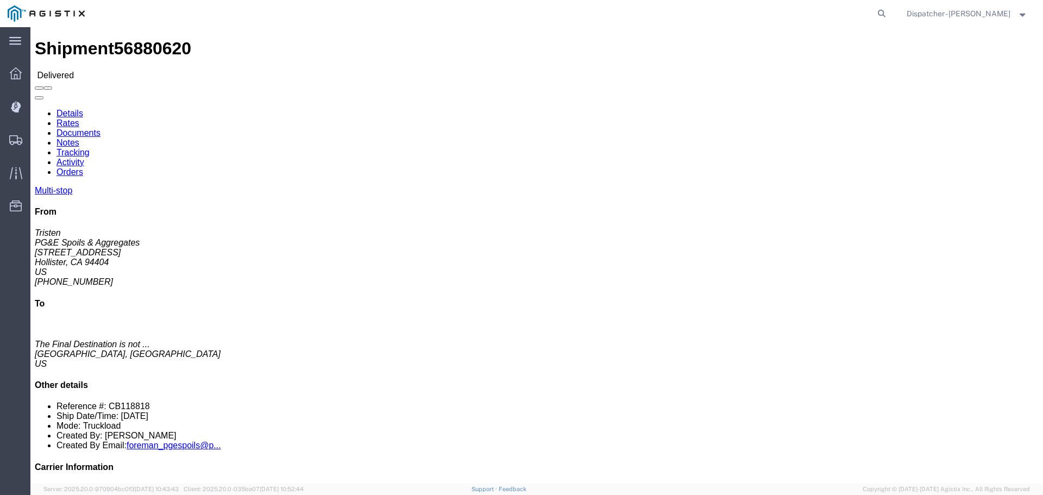
click link "Documents"
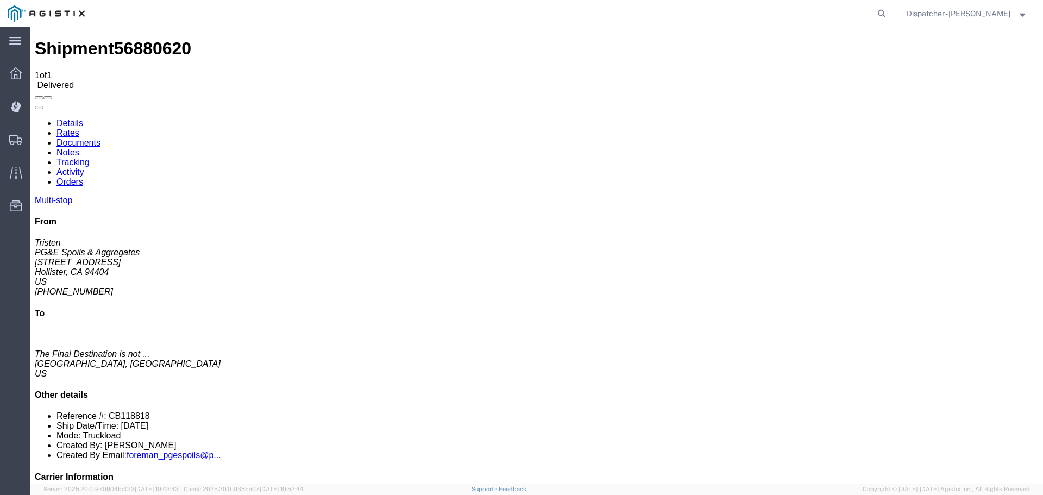
click at [37, 137] on span "Shipments" at bounding box center [34, 140] width 8 height 22
